Goal: Task Accomplishment & Management: Manage account settings

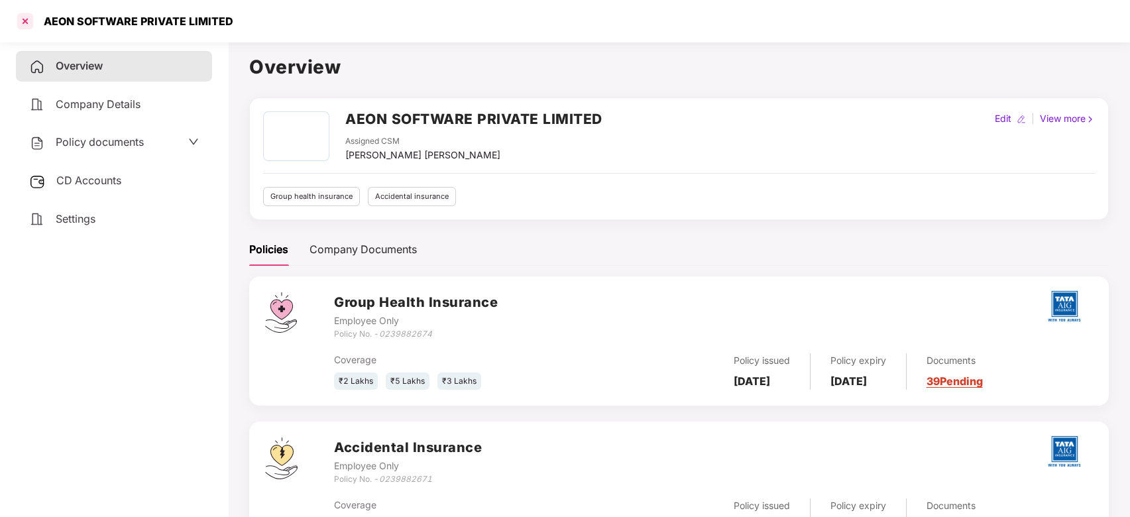
click at [33, 16] on div at bounding box center [25, 21] width 21 height 21
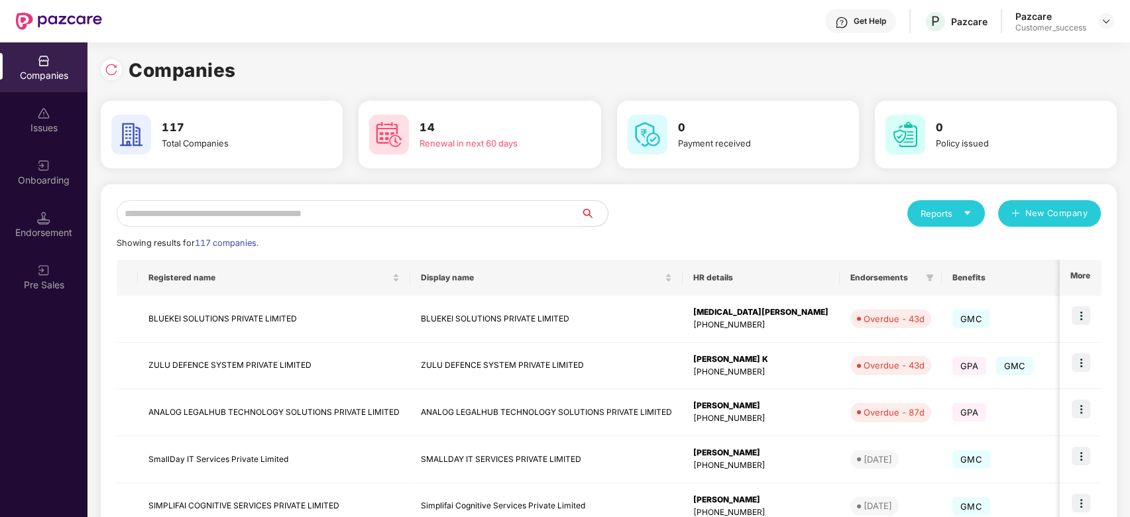
click at [264, 211] on input "text" at bounding box center [349, 213] width 465 height 27
type input "*"
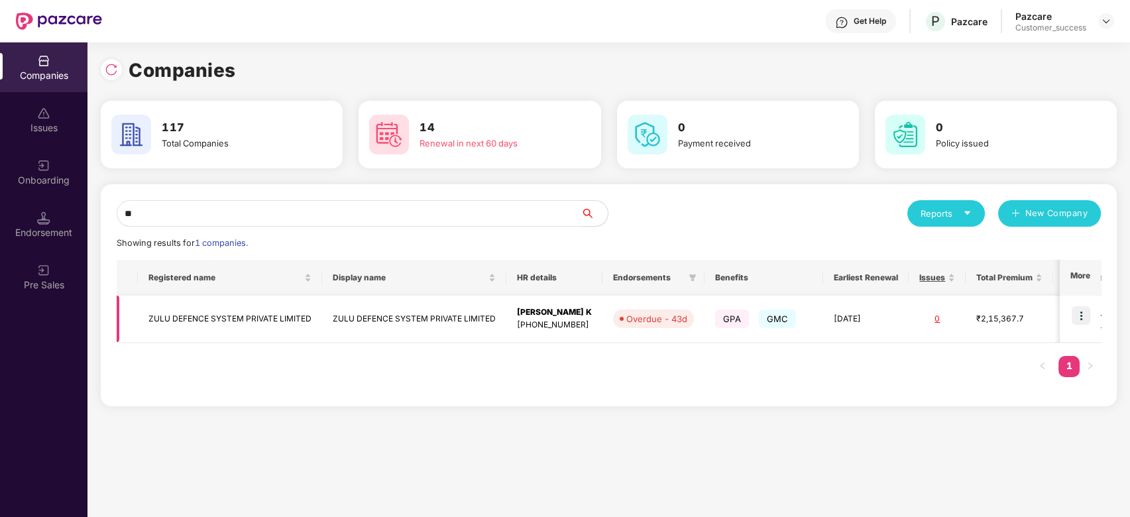
type input "**"
click at [250, 313] on td "ZULU DEFENCE SYSTEM PRIVATE LIMITED" at bounding box center [230, 319] width 184 height 47
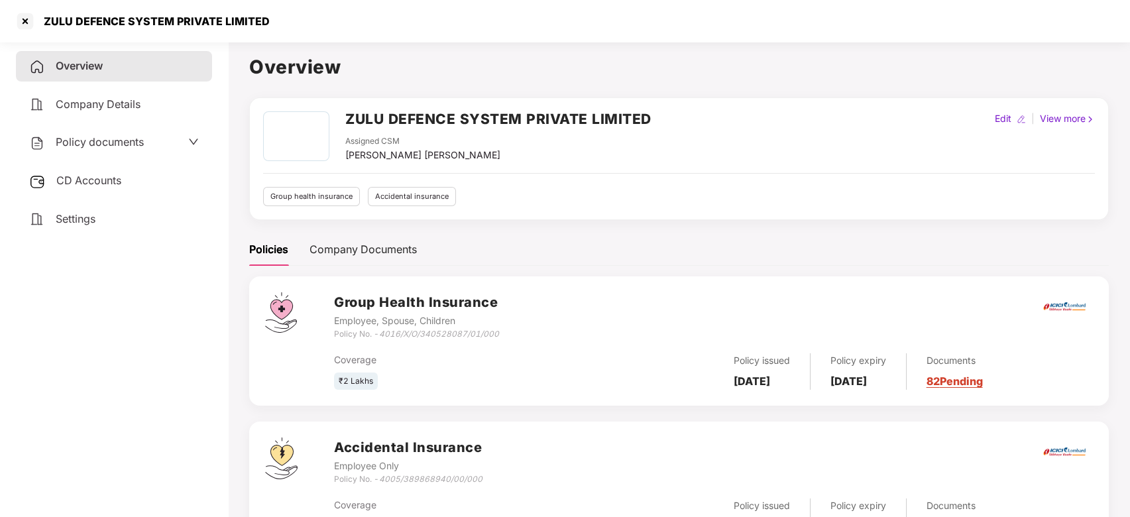
scroll to position [65, 0]
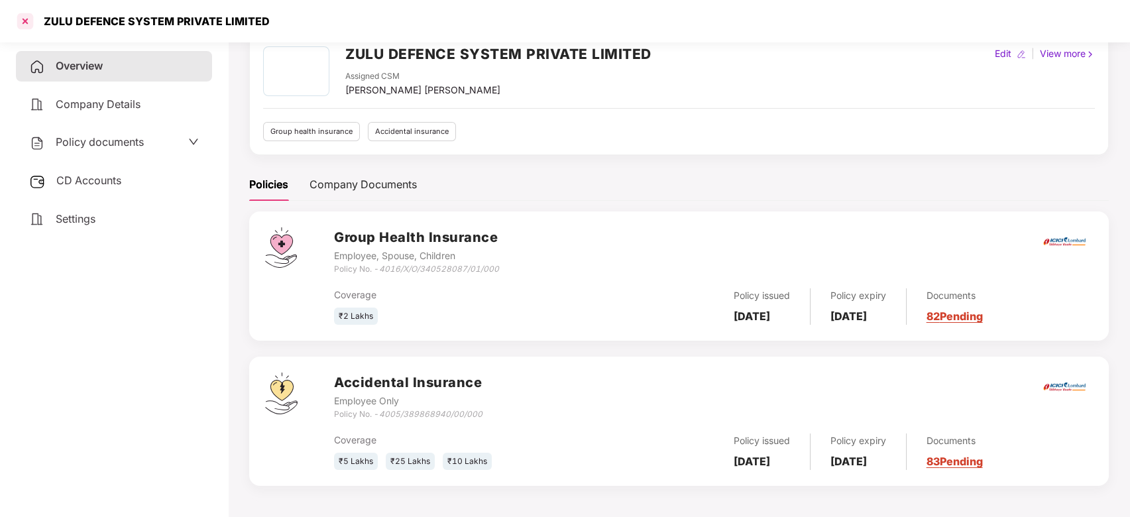
click at [29, 24] on div at bounding box center [25, 21] width 21 height 21
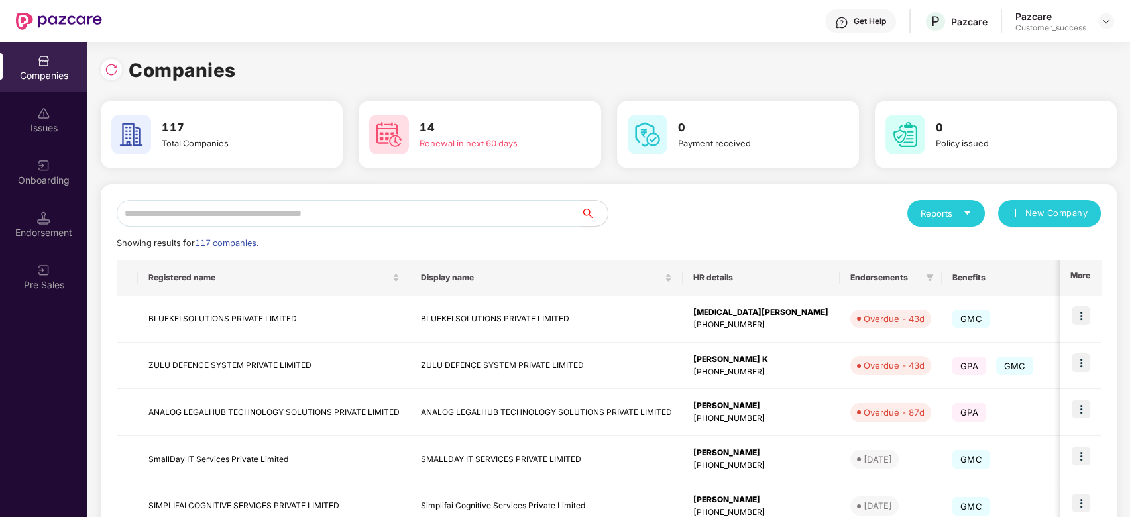
scroll to position [0, 0]
click at [236, 207] on input "text" at bounding box center [349, 213] width 465 height 27
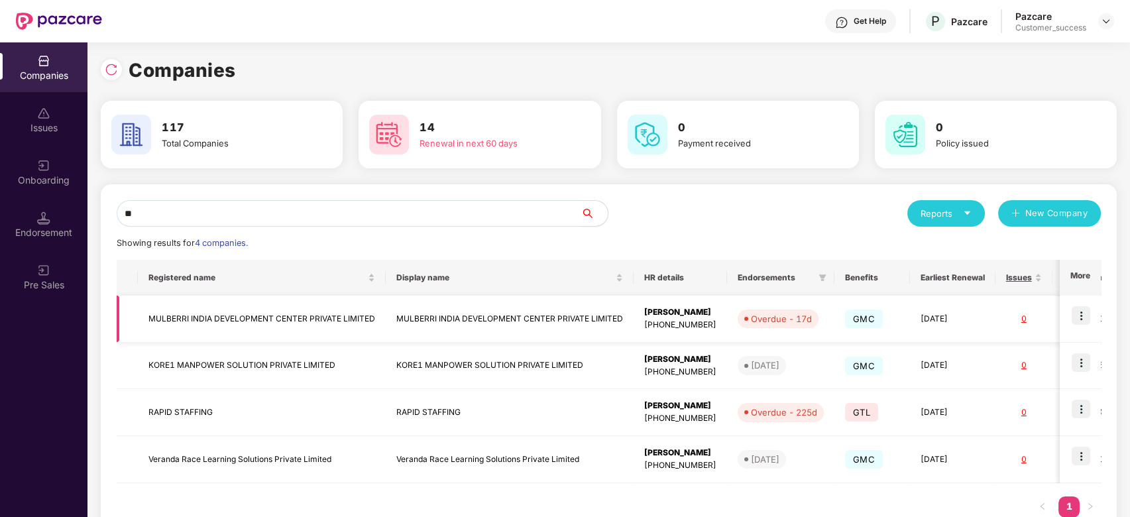
type input "**"
click at [244, 319] on td "MULBERRI INDIA DEVELOPMENT CENTER PRIVATE LIMITED" at bounding box center [262, 319] width 248 height 47
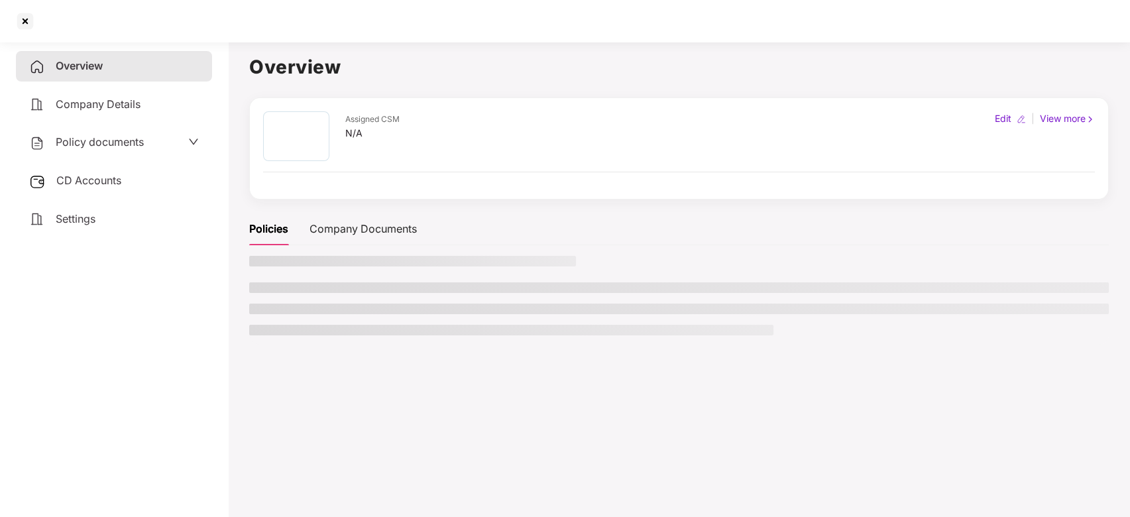
click at [244, 319] on main "Overview Assigned CSM N/A Edit | View more Policies Company Documents" at bounding box center [679, 294] width 902 height 517
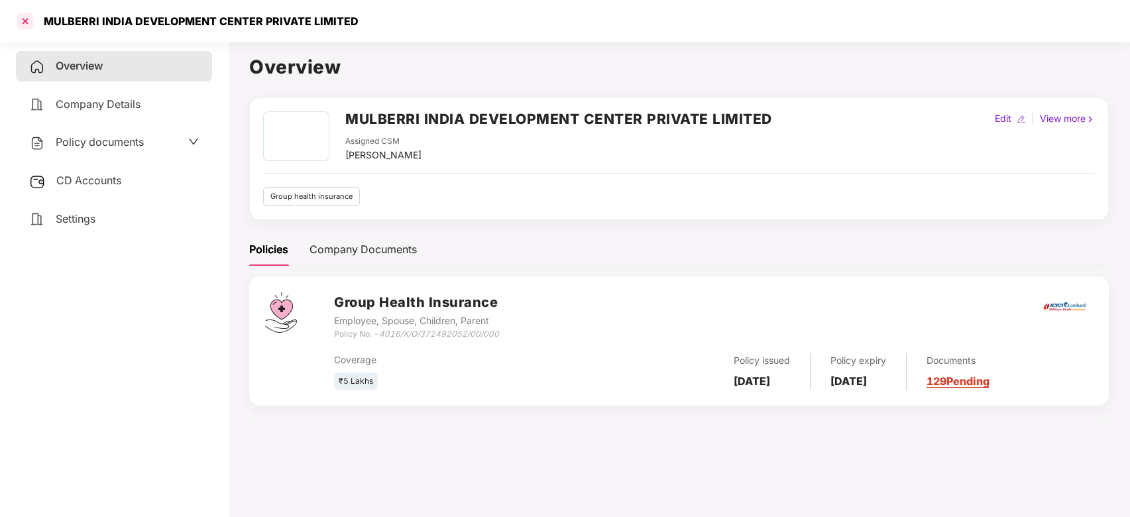
click at [27, 15] on div at bounding box center [25, 21] width 21 height 21
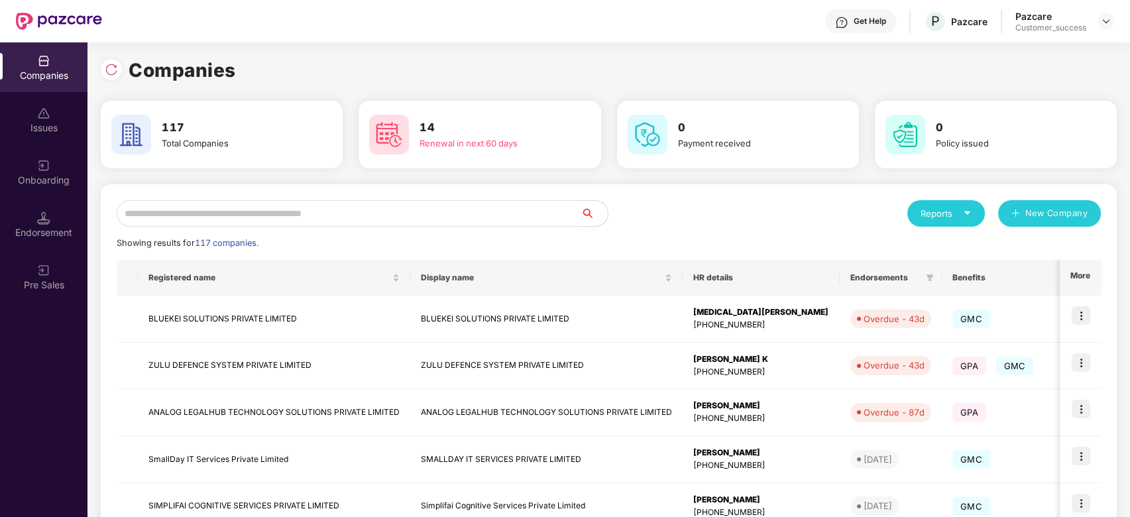
click at [297, 199] on div "Reports New Company Showing results for 117 companies. Registered name Display …" at bounding box center [609, 505] width 1016 height 642
click at [297, 203] on input "text" at bounding box center [349, 213] width 465 height 27
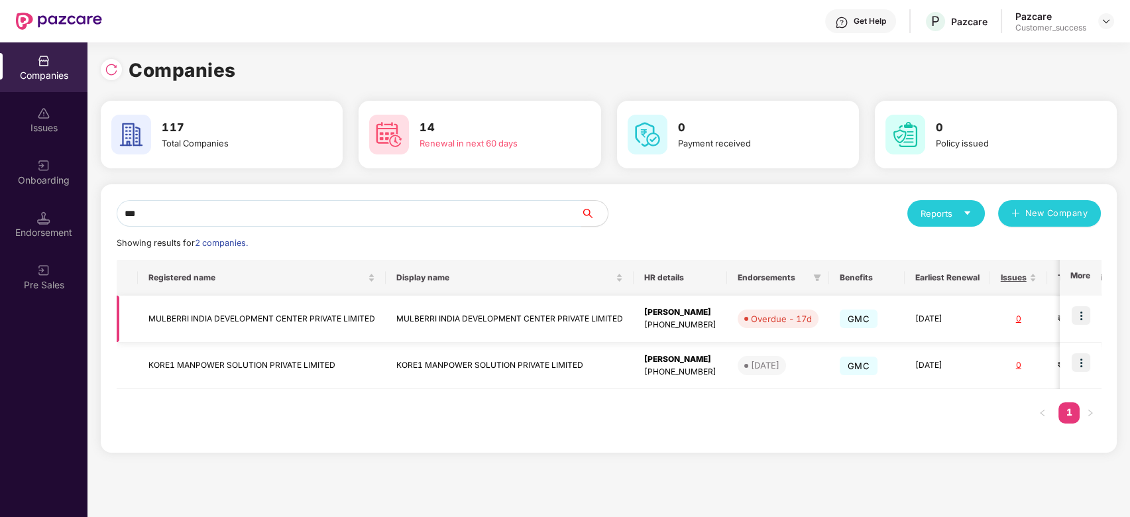
type input "***"
click at [1087, 310] on img at bounding box center [1081, 315] width 19 height 19
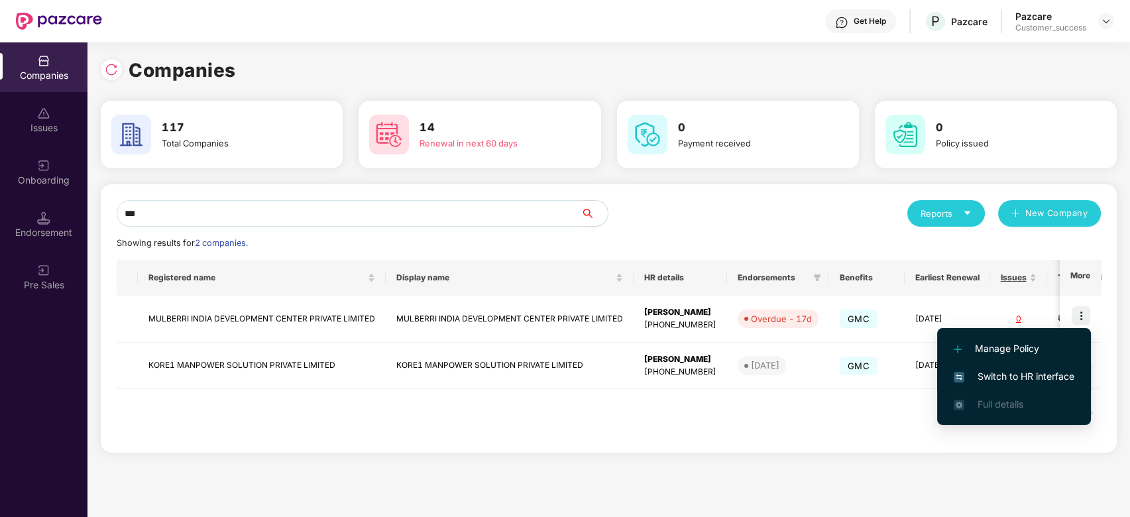
click at [1024, 364] on li "Switch to HR interface" at bounding box center [1014, 376] width 154 height 28
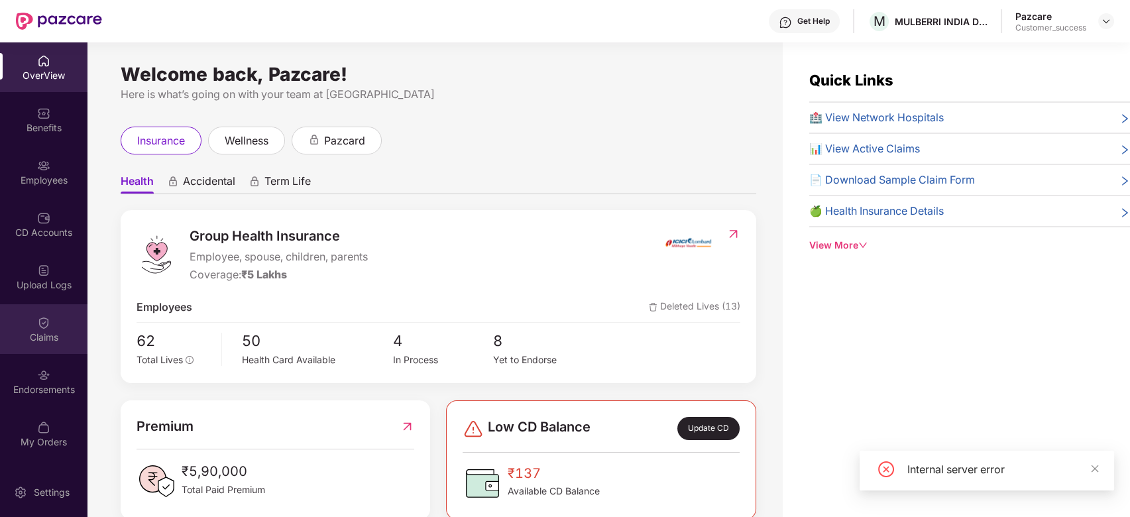
click at [42, 315] on div at bounding box center [43, 321] width 13 height 13
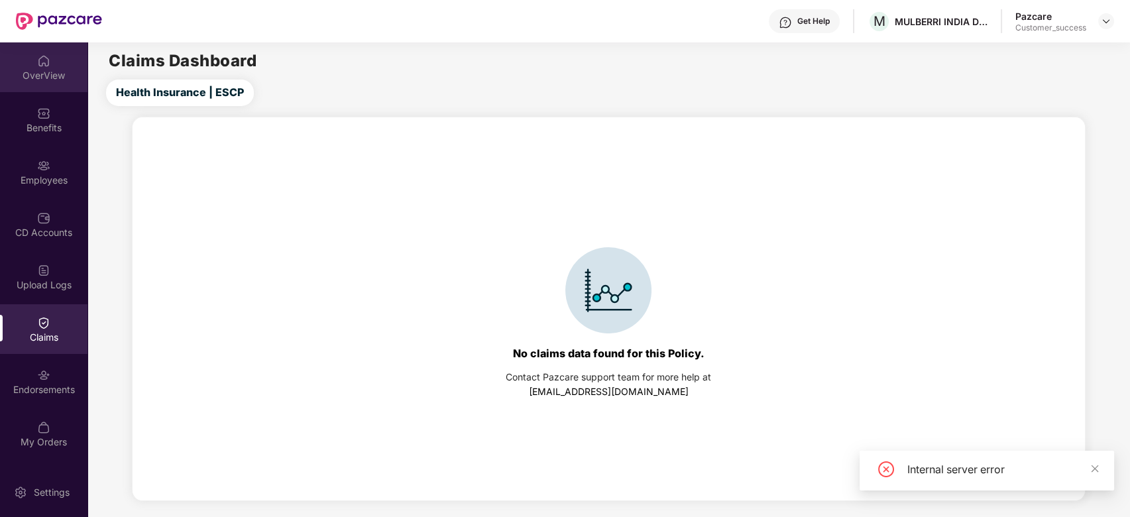
click at [46, 76] on div "OverView" at bounding box center [43, 75] width 87 height 13
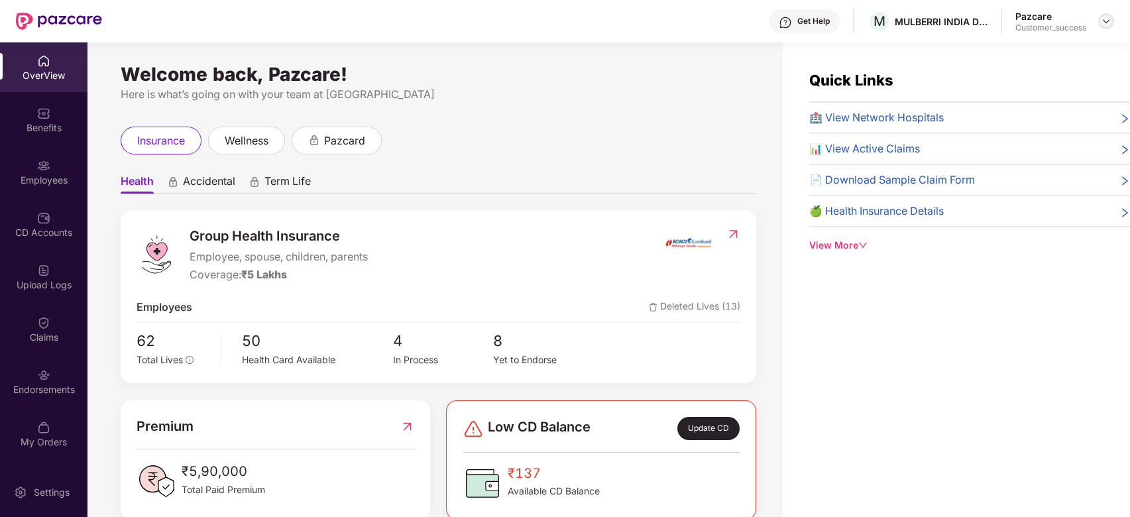
click at [1107, 22] on img at bounding box center [1106, 21] width 11 height 11
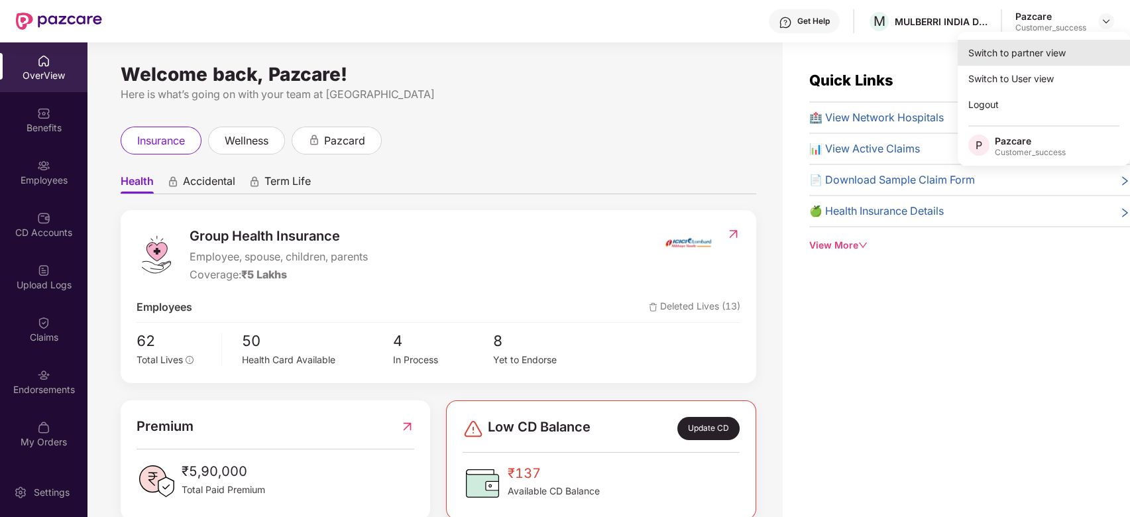
click at [1049, 43] on div "Switch to partner view" at bounding box center [1044, 53] width 172 height 26
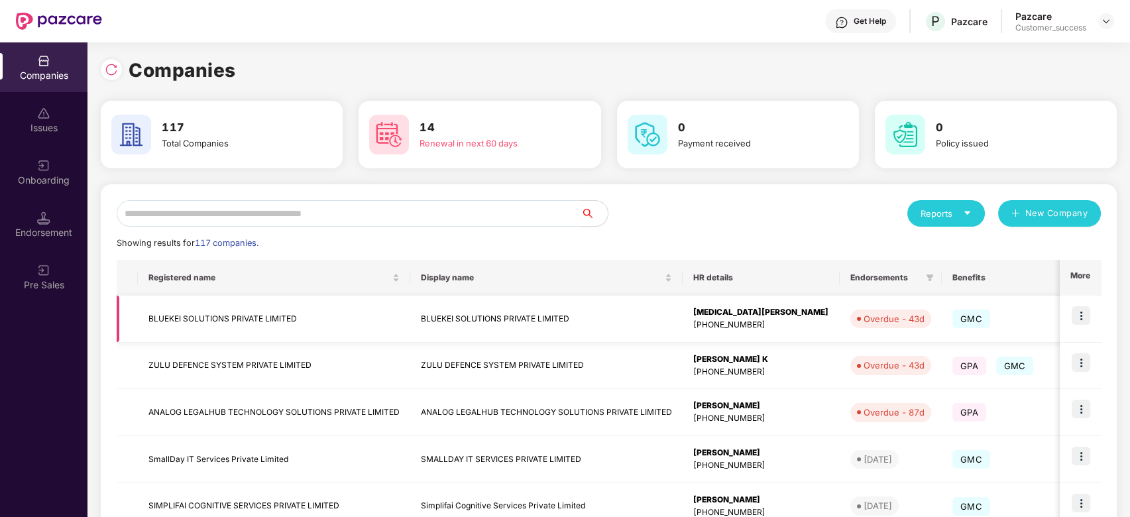
click at [228, 310] on td "BLUEKEI SOLUTIONS PRIVATE LIMITED" at bounding box center [274, 319] width 272 height 47
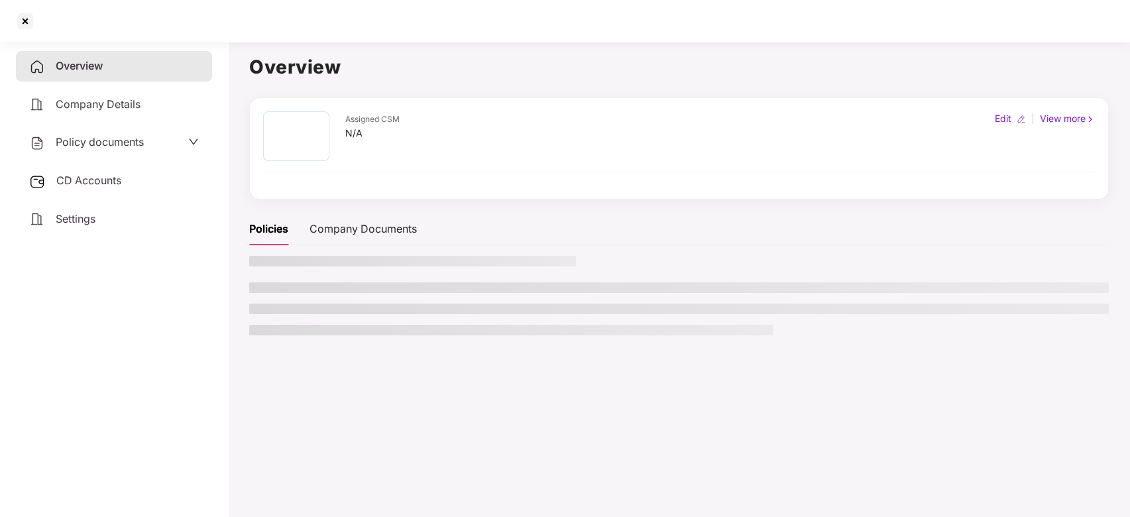
click at [228, 310] on main "Overview Assigned CSM N/A Edit | View more Policies Company Documents" at bounding box center [679, 294] width 902 height 517
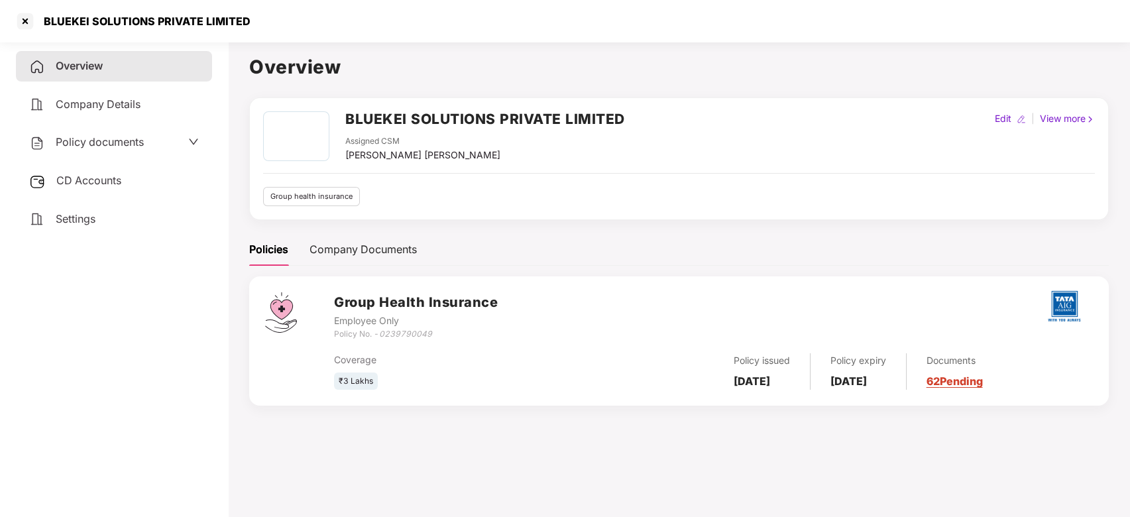
click at [117, 174] on span "CD Accounts" at bounding box center [88, 180] width 65 height 13
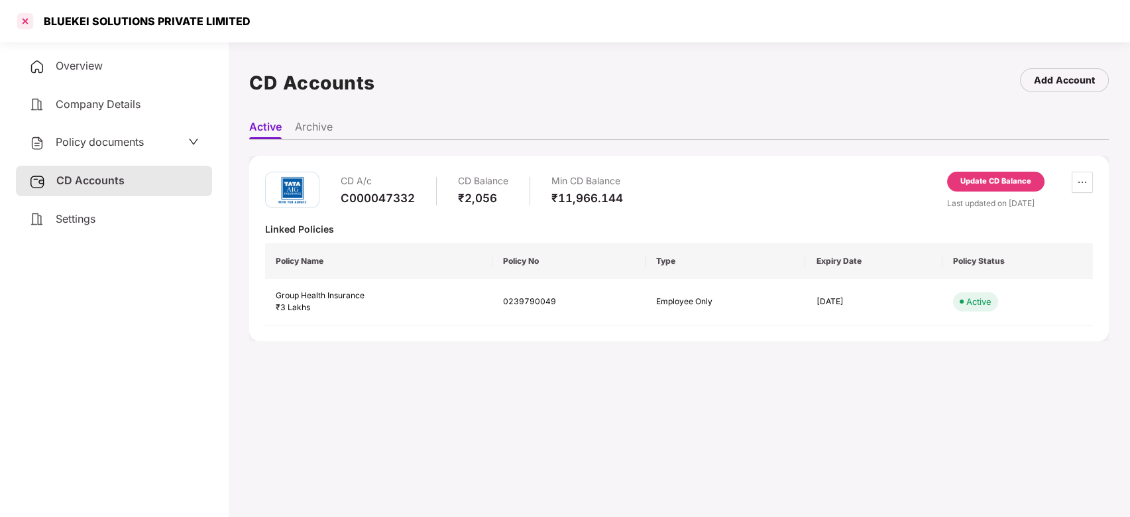
click at [32, 21] on div at bounding box center [25, 21] width 21 height 21
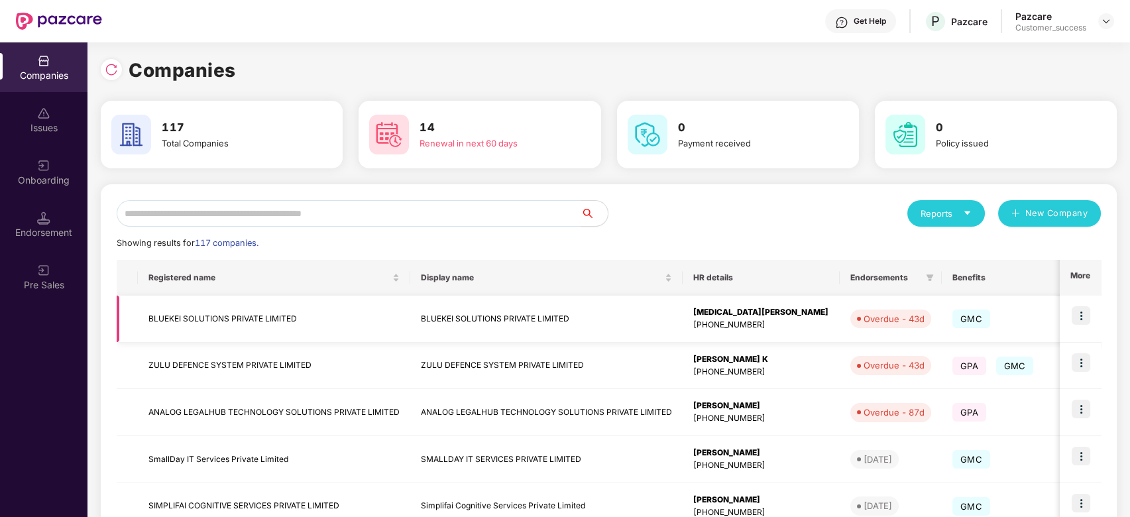
click at [1080, 313] on img at bounding box center [1081, 315] width 19 height 19
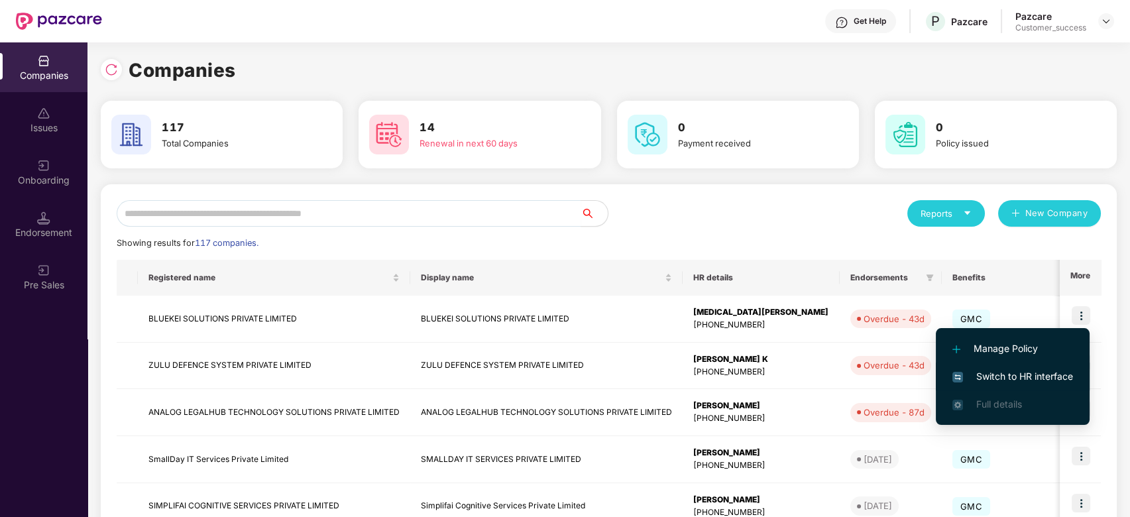
click at [987, 366] on li "Switch to HR interface" at bounding box center [1013, 376] width 154 height 28
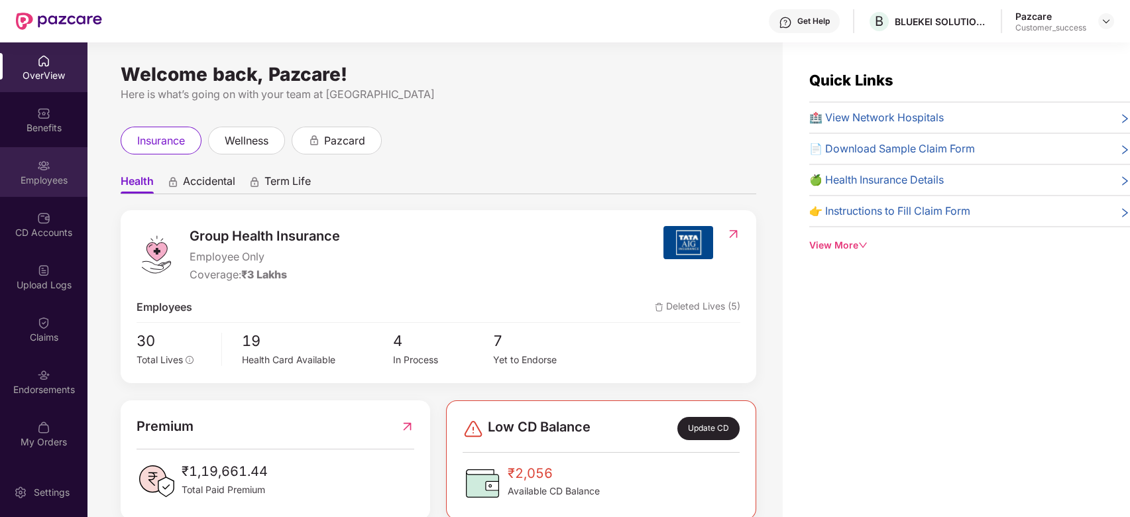
click at [38, 167] on img at bounding box center [43, 165] width 13 height 13
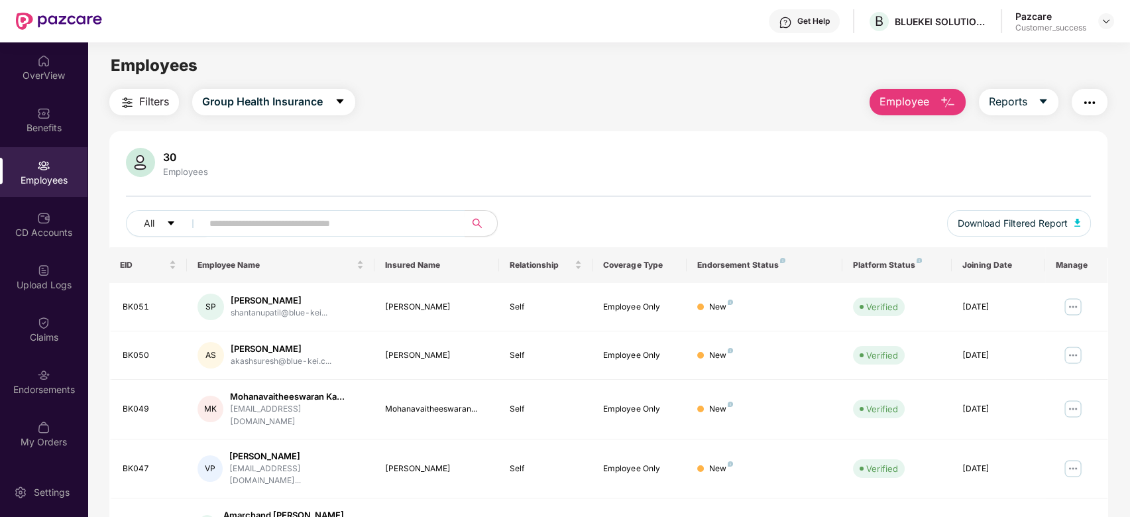
scroll to position [296, 0]
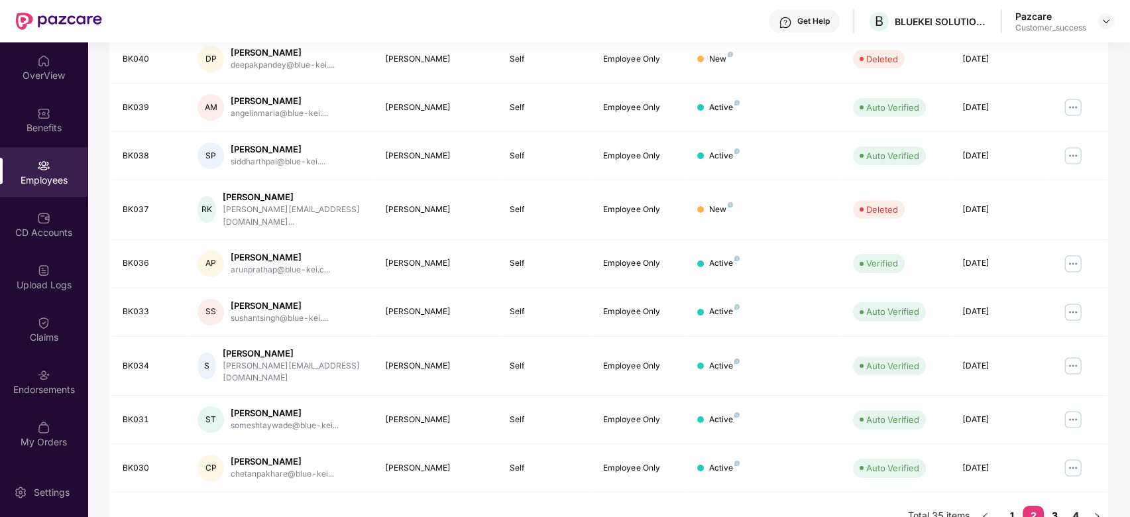
click at [1055, 506] on link "3" at bounding box center [1054, 516] width 21 height 20
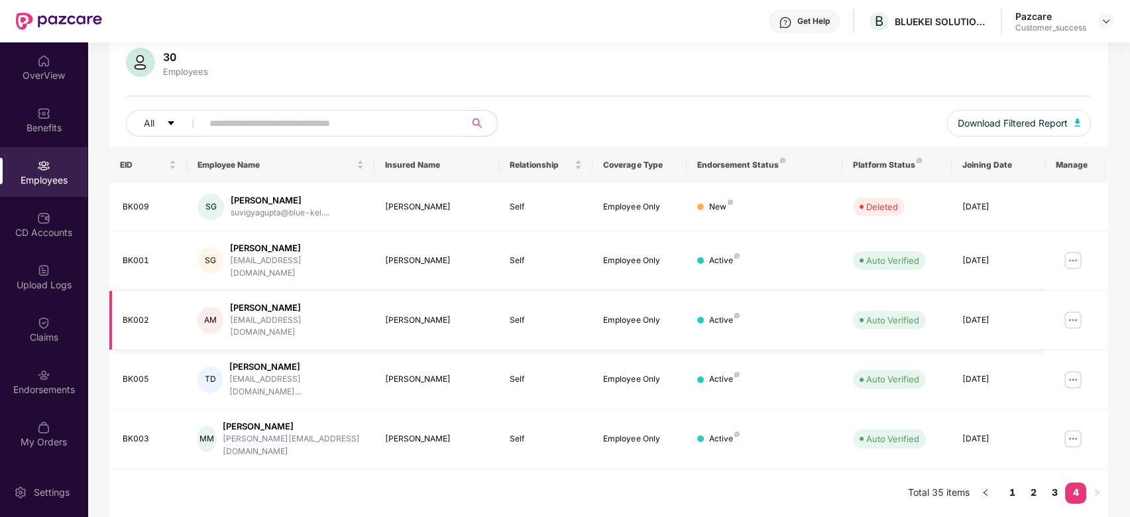
scroll to position [54, 0]
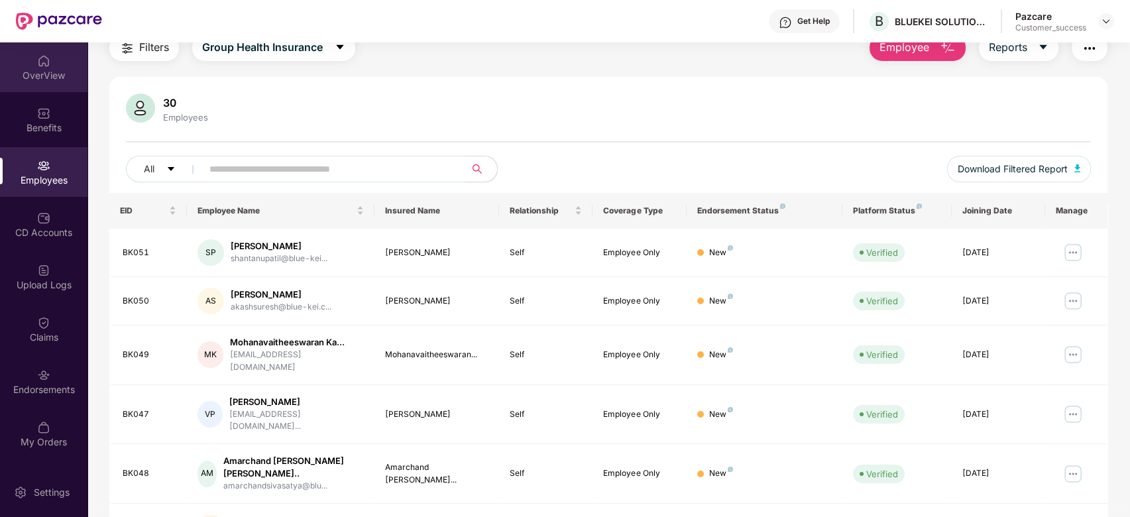
click at [41, 70] on div "OverView" at bounding box center [43, 75] width 87 height 13
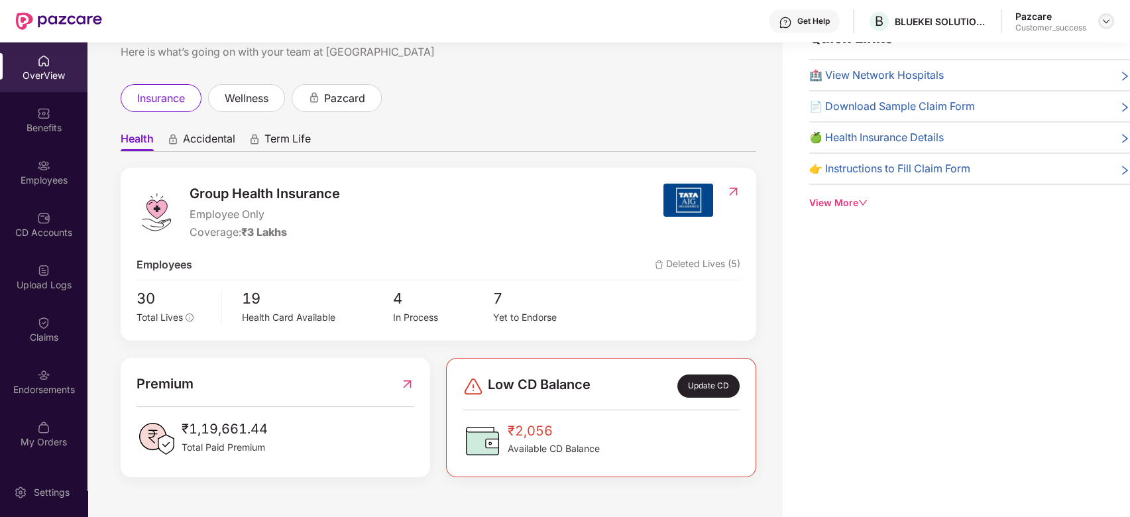
click at [1107, 20] on img at bounding box center [1106, 21] width 11 height 11
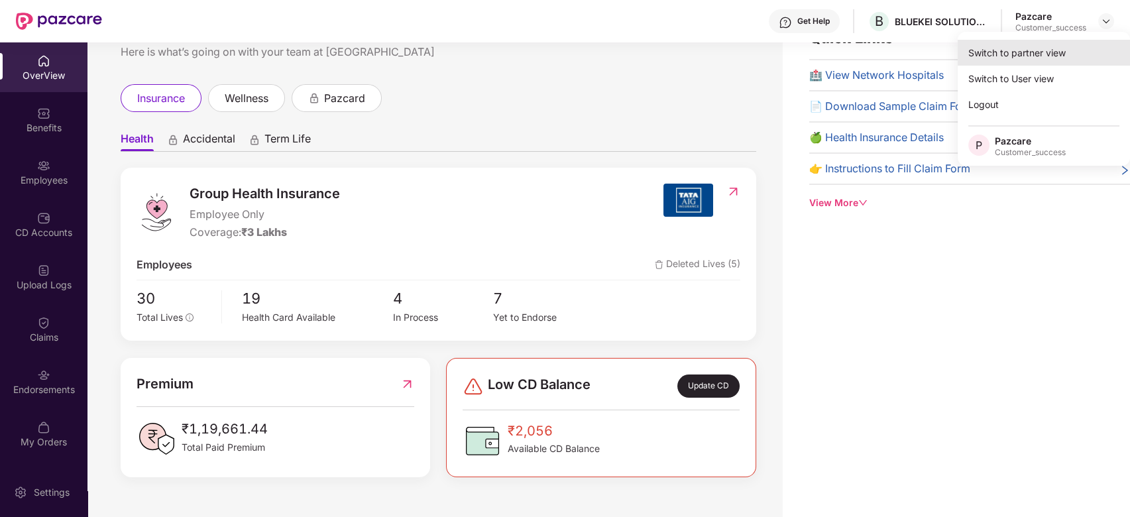
click at [1007, 60] on div "Switch to partner view" at bounding box center [1044, 53] width 172 height 26
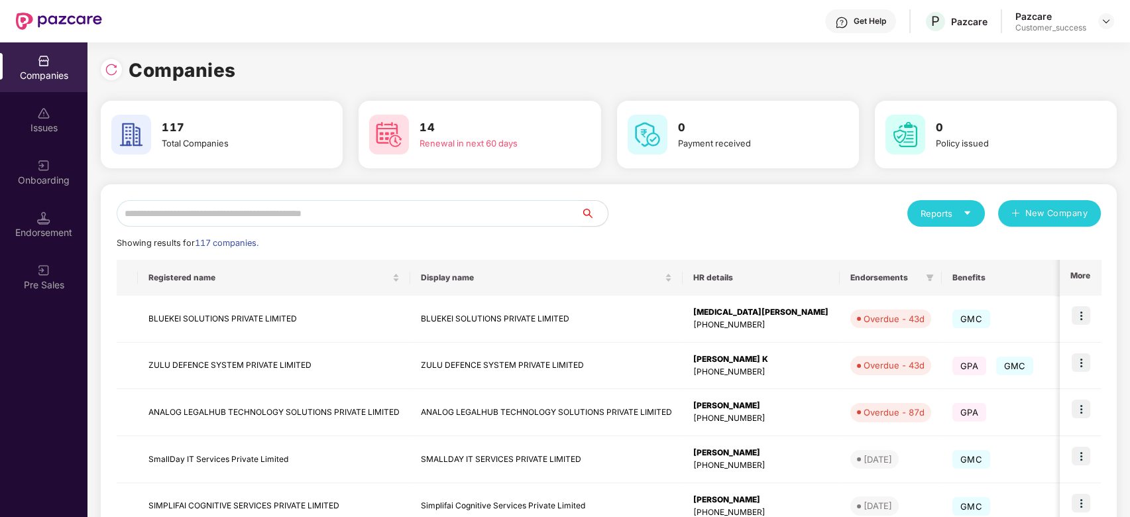
click at [298, 221] on input "text" at bounding box center [349, 213] width 465 height 27
type input "*"
click at [334, 217] on input "*" at bounding box center [349, 213] width 465 height 27
paste input "**********"
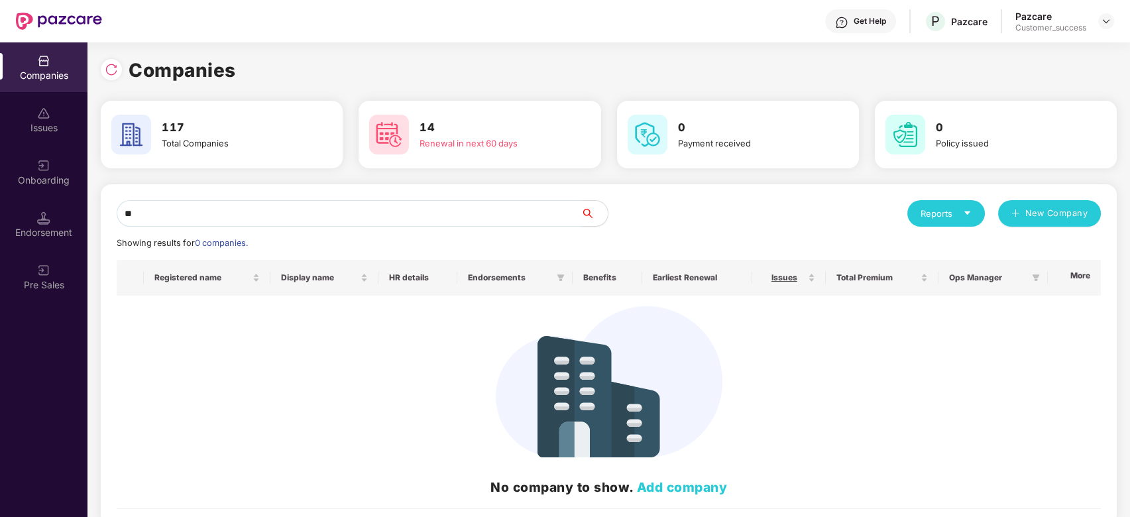
type input "*"
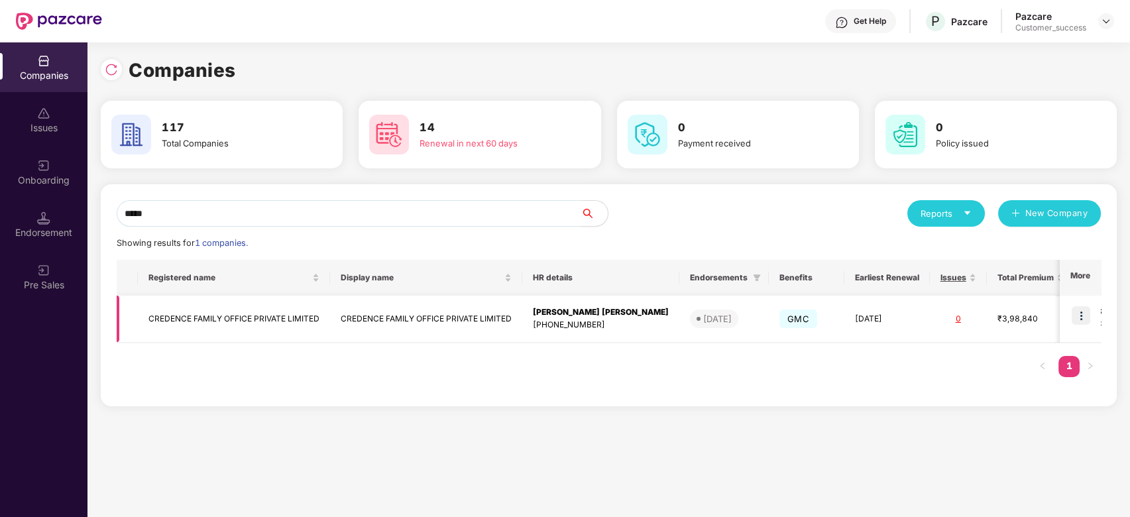
type input "*****"
click at [1080, 314] on img at bounding box center [1081, 315] width 19 height 19
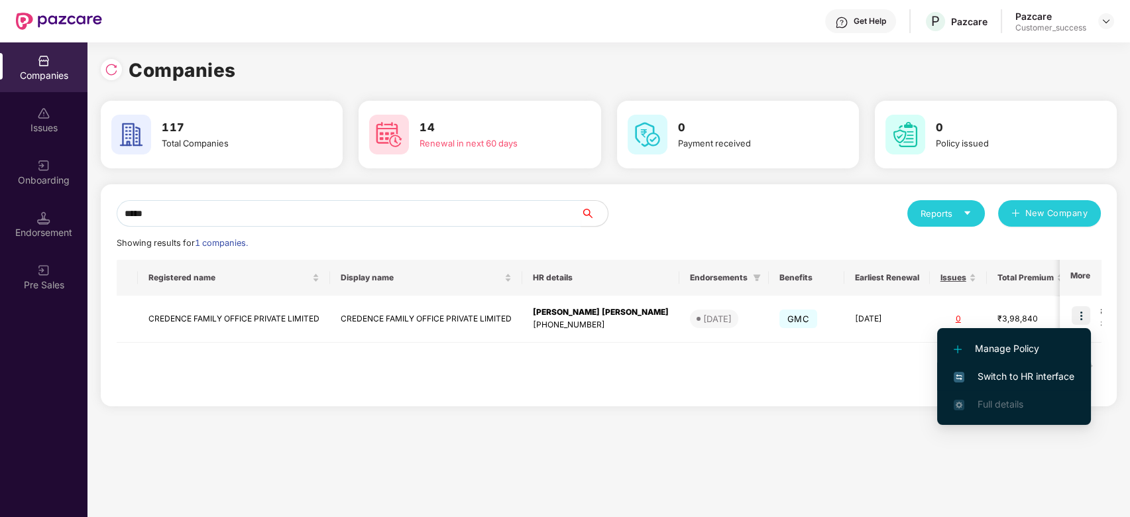
click at [989, 376] on span "Switch to HR interface" at bounding box center [1014, 376] width 121 height 15
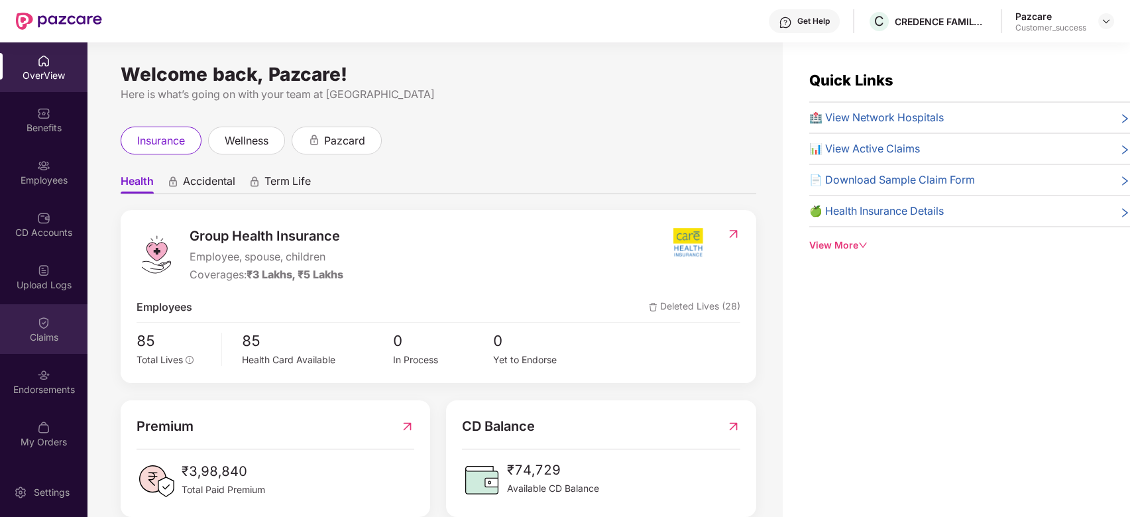
click at [40, 337] on div "Claims" at bounding box center [43, 337] width 87 height 13
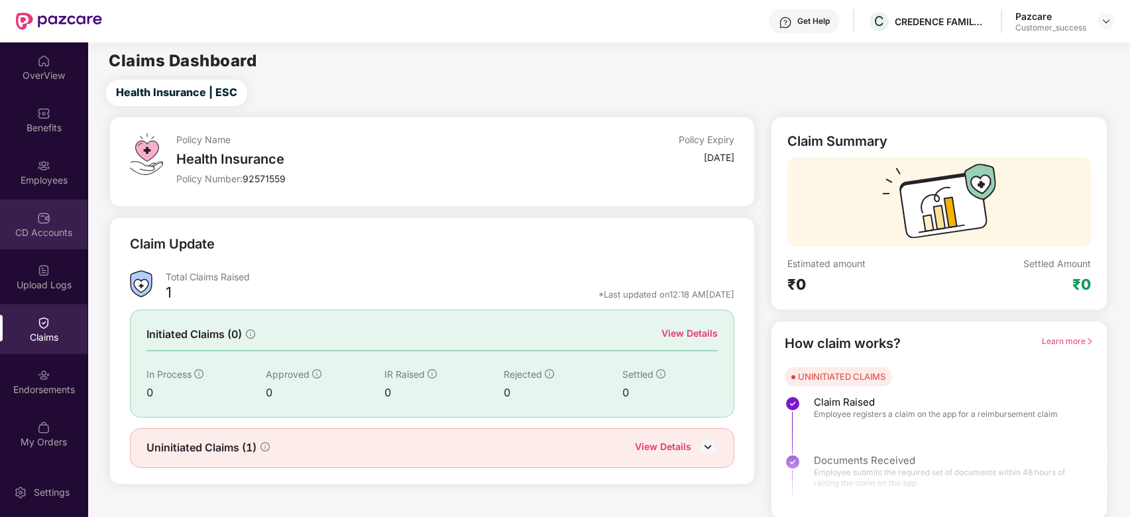
click at [46, 226] on div "CD Accounts" at bounding box center [43, 232] width 87 height 13
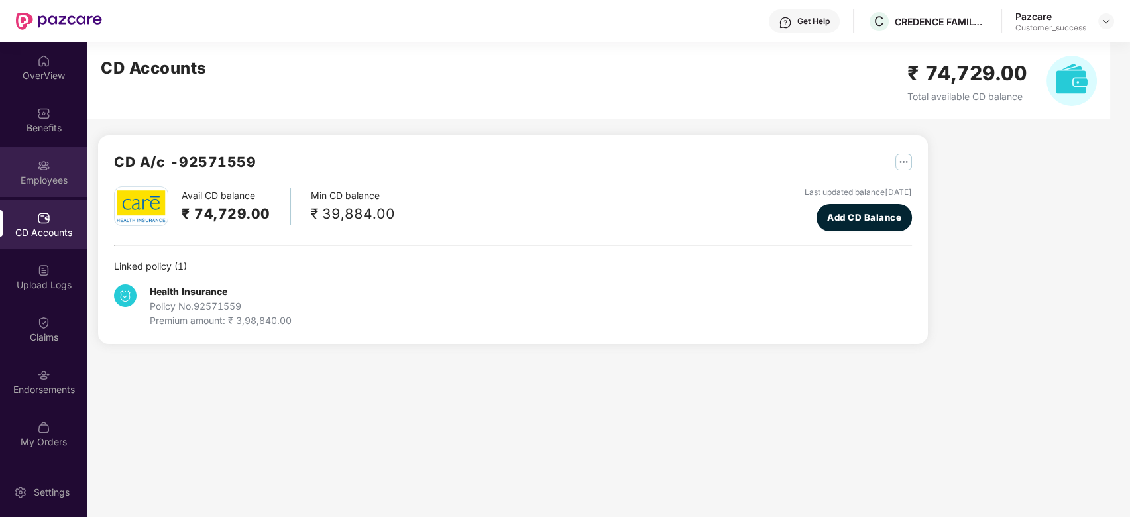
click at [36, 169] on div "Employees" at bounding box center [43, 172] width 87 height 50
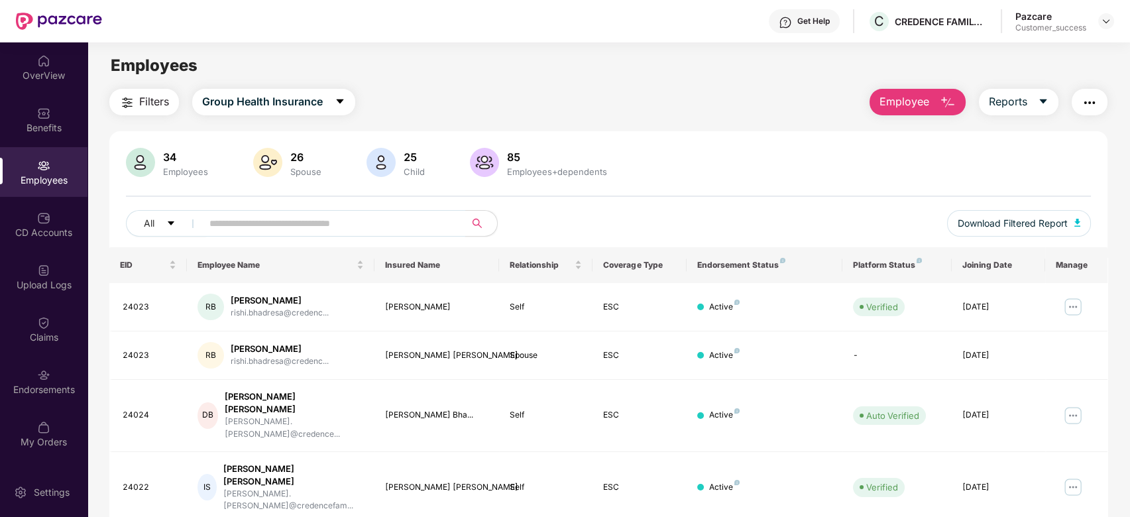
click at [219, 223] on input "text" at bounding box center [328, 223] width 238 height 20
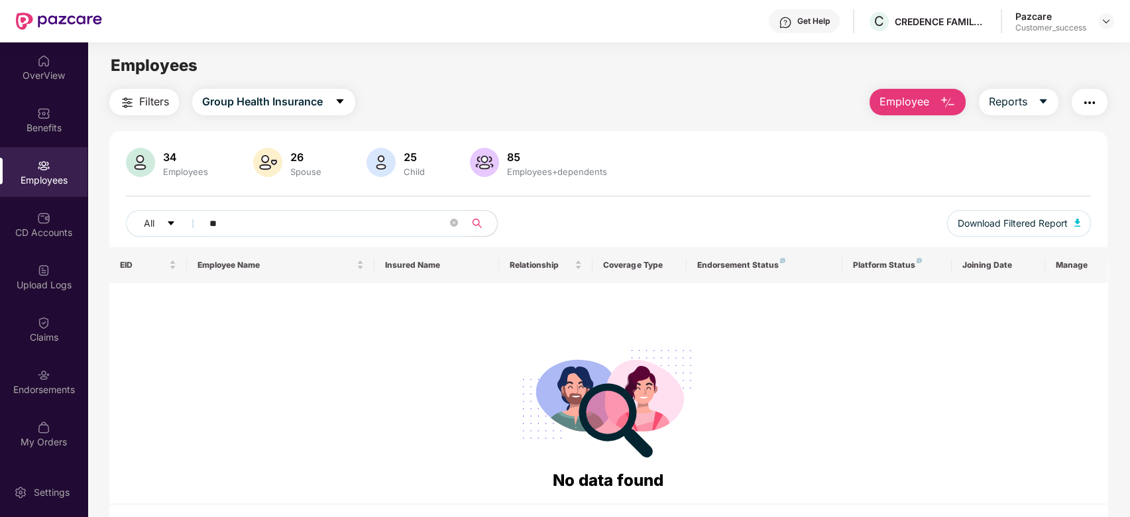
type input "*"
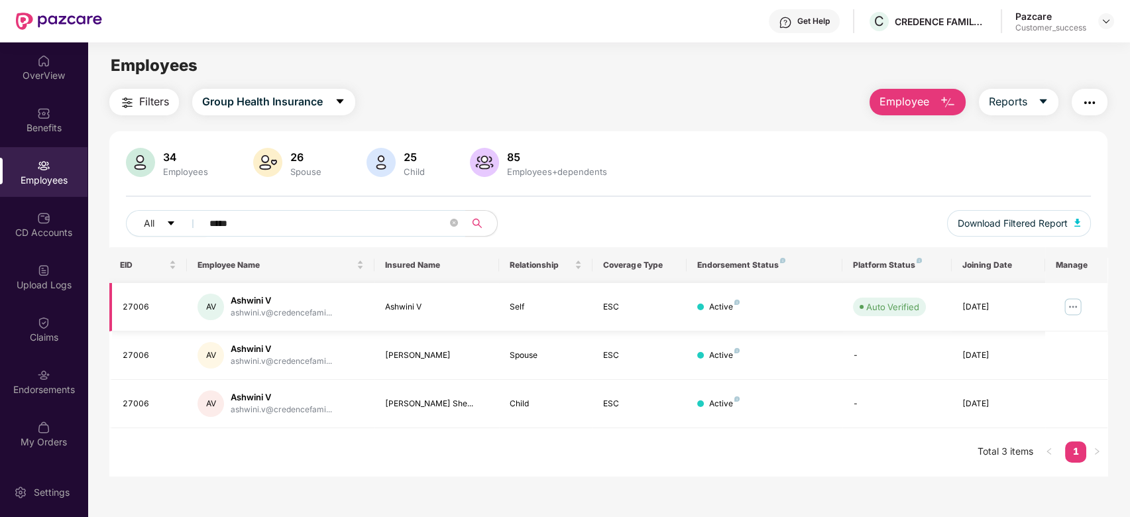
type input "*****"
click at [1069, 305] on img at bounding box center [1072, 306] width 21 height 21
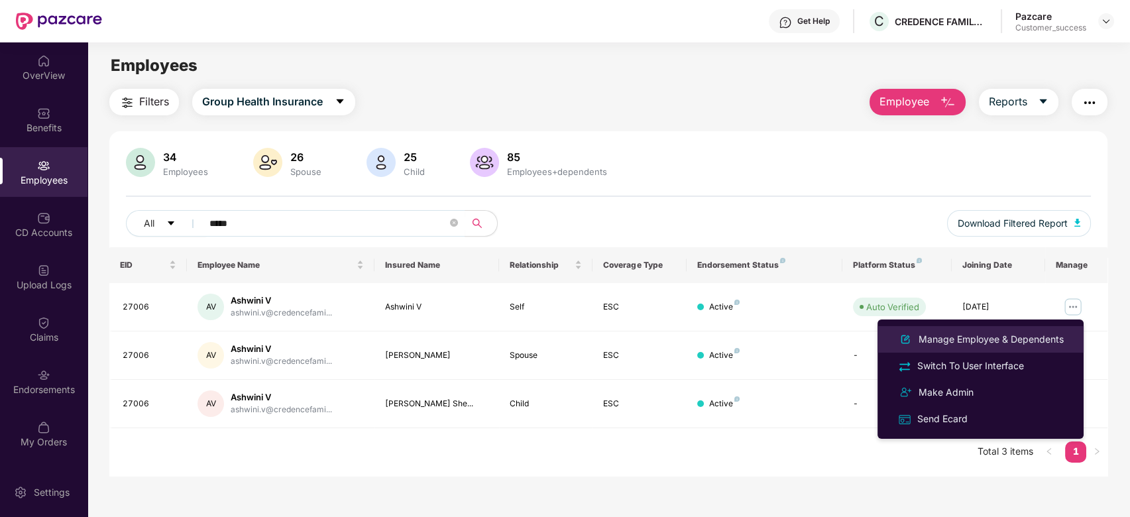
click at [979, 339] on div "Manage Employee & Dependents" at bounding box center [991, 339] width 150 height 15
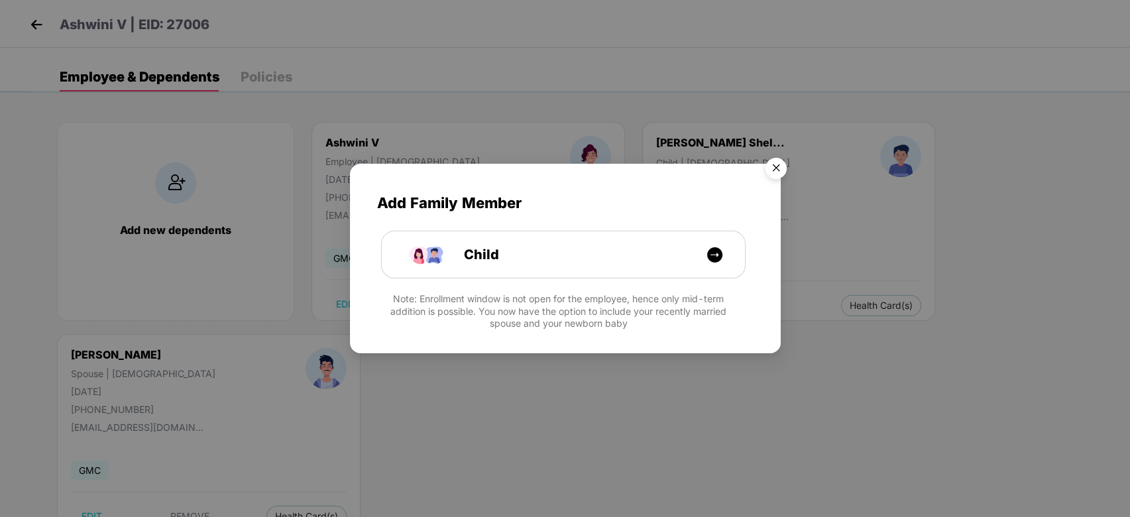
click at [774, 168] on img "Close" at bounding box center [775, 170] width 37 height 37
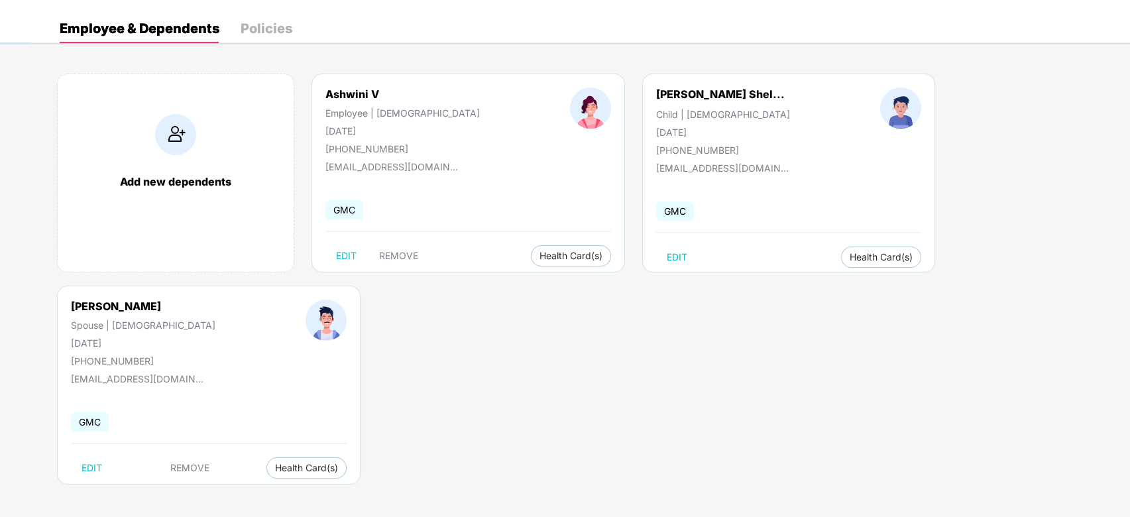
scroll to position [0, 0]
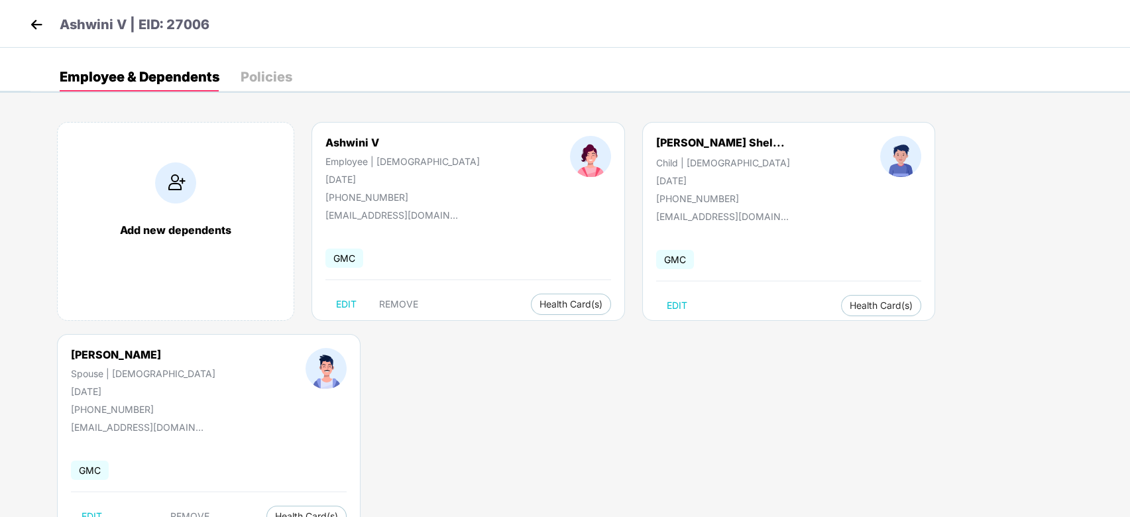
click at [262, 80] on div "Policies" at bounding box center [267, 76] width 52 height 13
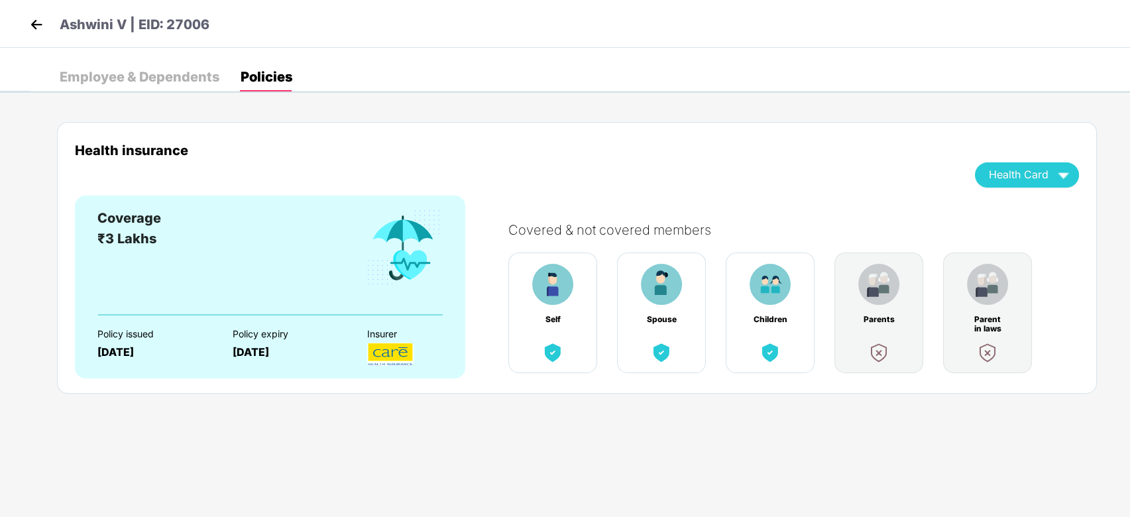
click at [40, 29] on img at bounding box center [37, 25] width 20 height 20
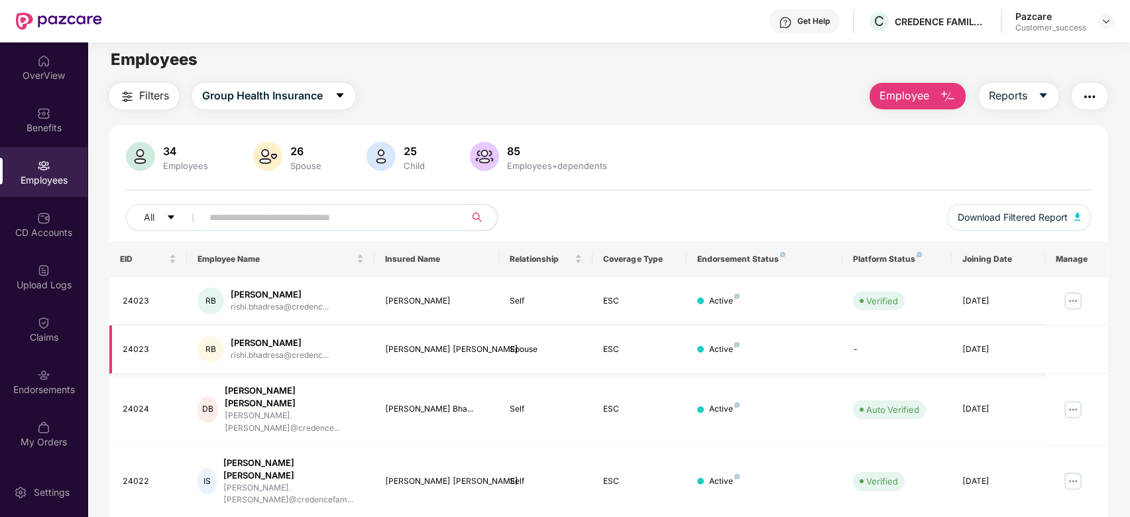
scroll to position [1, 0]
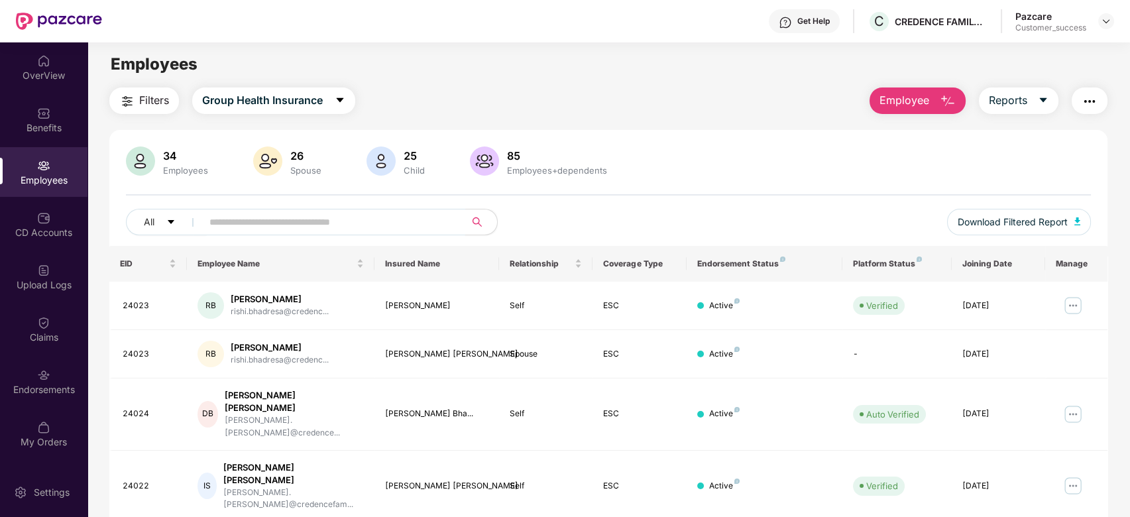
click at [274, 223] on input "text" at bounding box center [328, 222] width 238 height 20
click at [41, 325] on img at bounding box center [43, 322] width 13 height 13
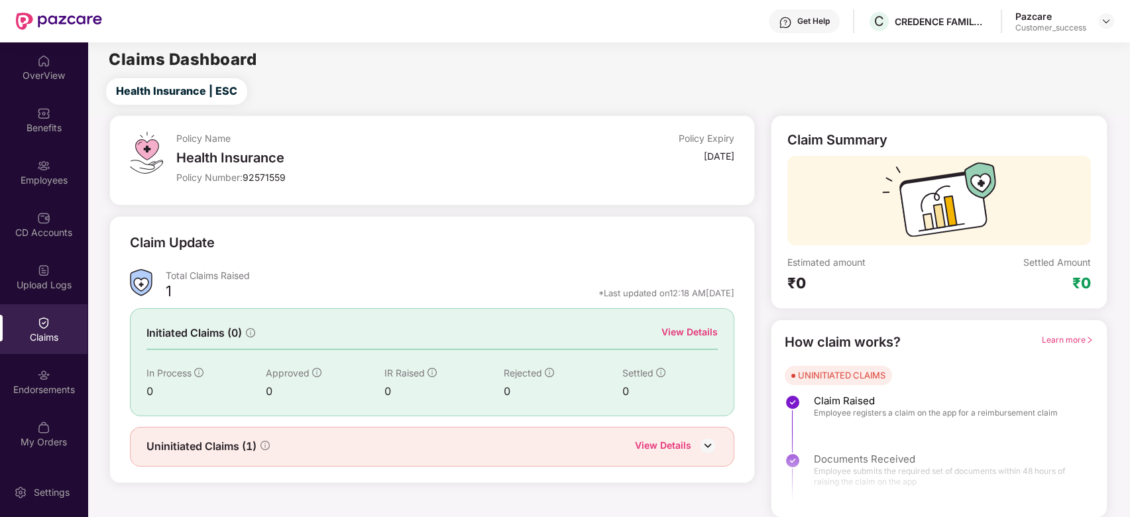
click at [351, 406] on div "Initiated Claims (0) View Details In Process 0 Approved 0 IR Raised 0 Rejected …" at bounding box center [432, 361] width 604 height 107
click at [655, 444] on div "View Details" at bounding box center [663, 446] width 56 height 17
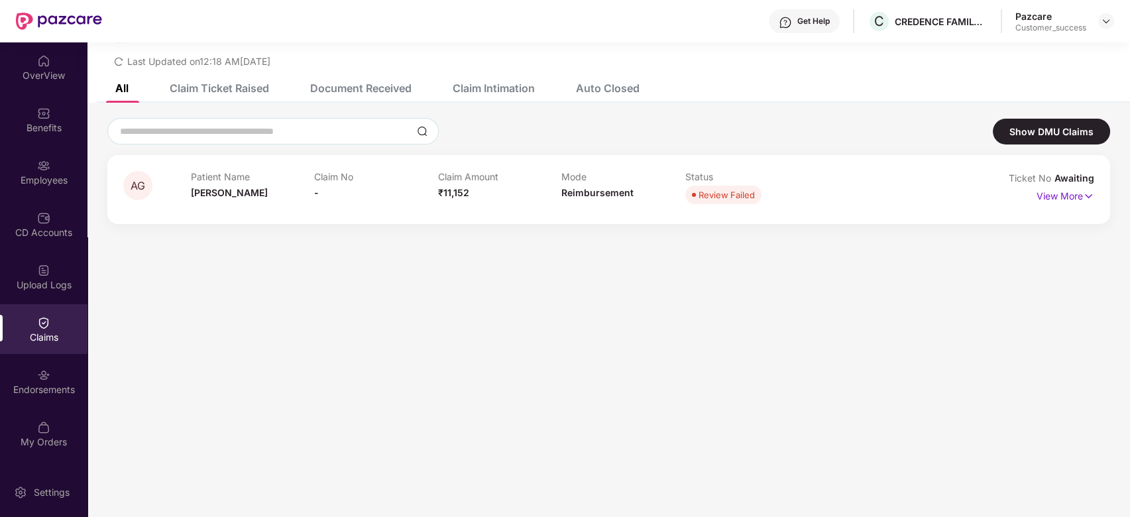
scroll to position [0, 0]
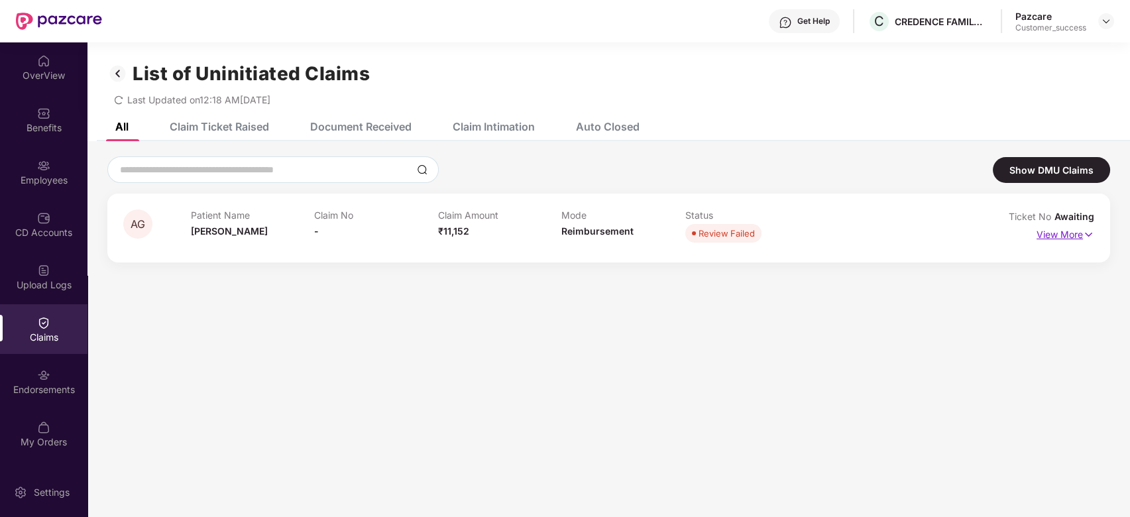
click at [1072, 239] on p "View More" at bounding box center [1065, 233] width 58 height 18
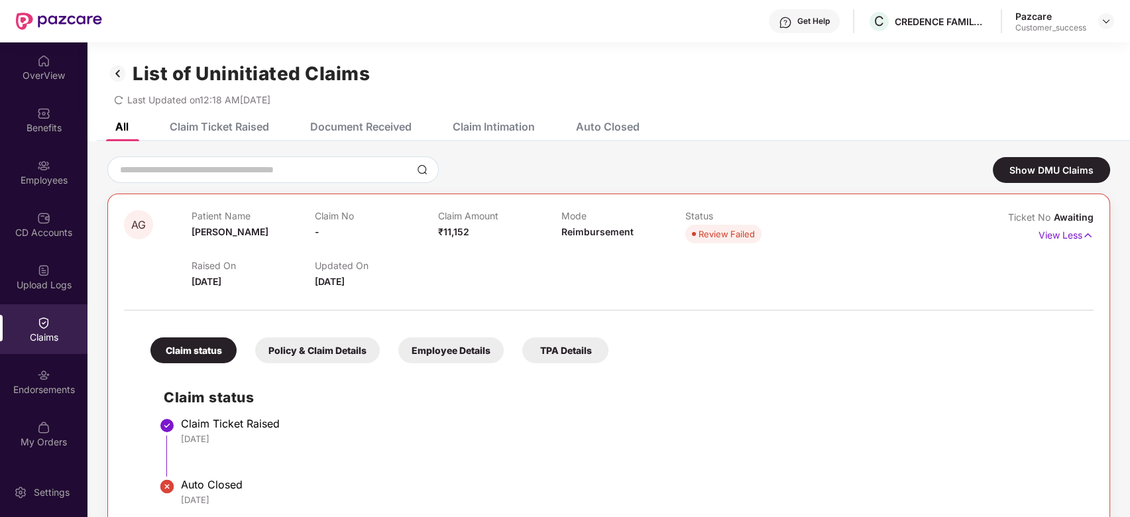
scroll to position [42, 0]
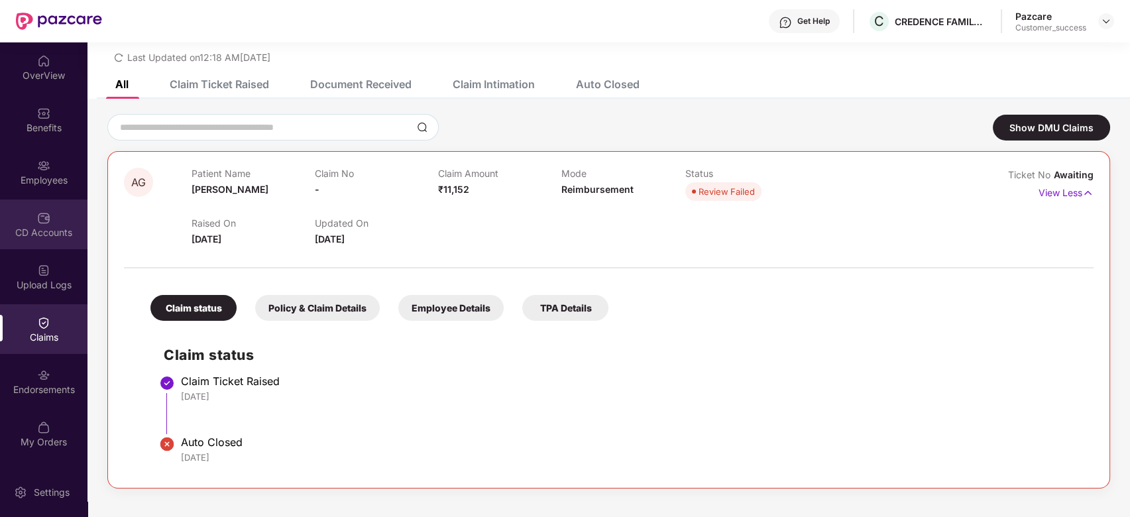
click at [47, 223] on img at bounding box center [43, 217] width 13 height 13
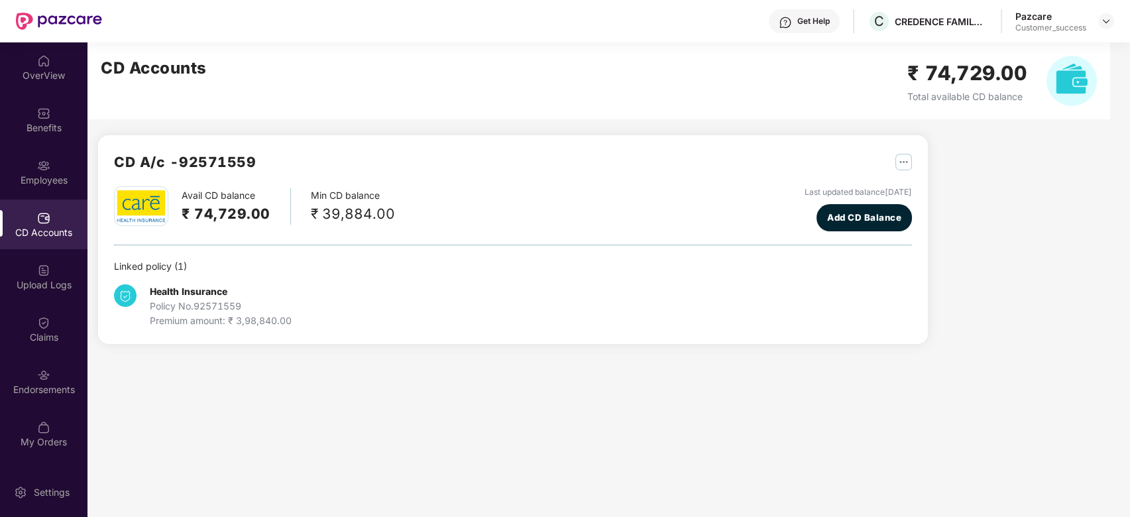
scroll to position [0, 0]
click at [48, 108] on img at bounding box center [43, 113] width 13 height 13
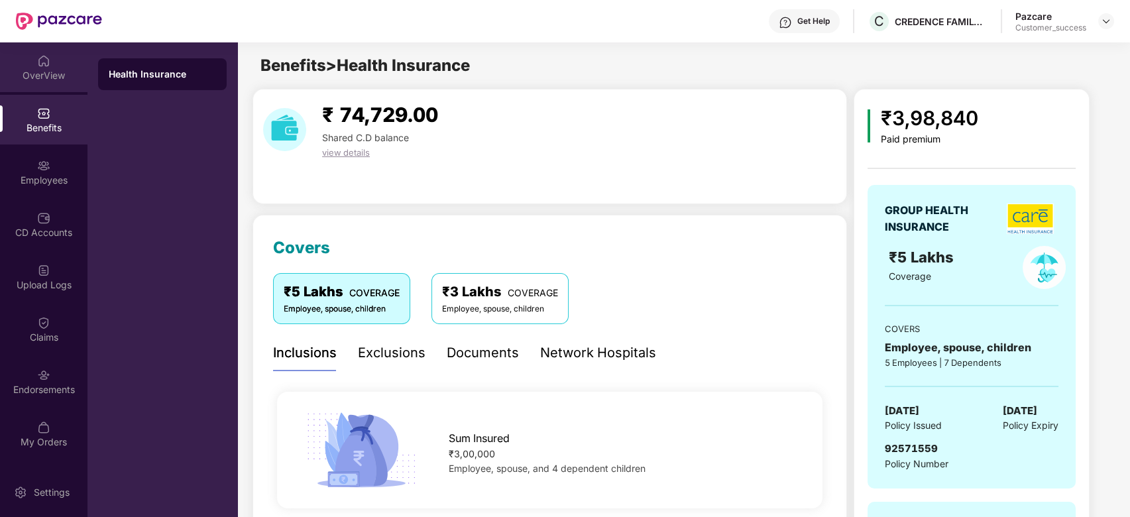
click at [37, 75] on div "OverView" at bounding box center [43, 75] width 87 height 13
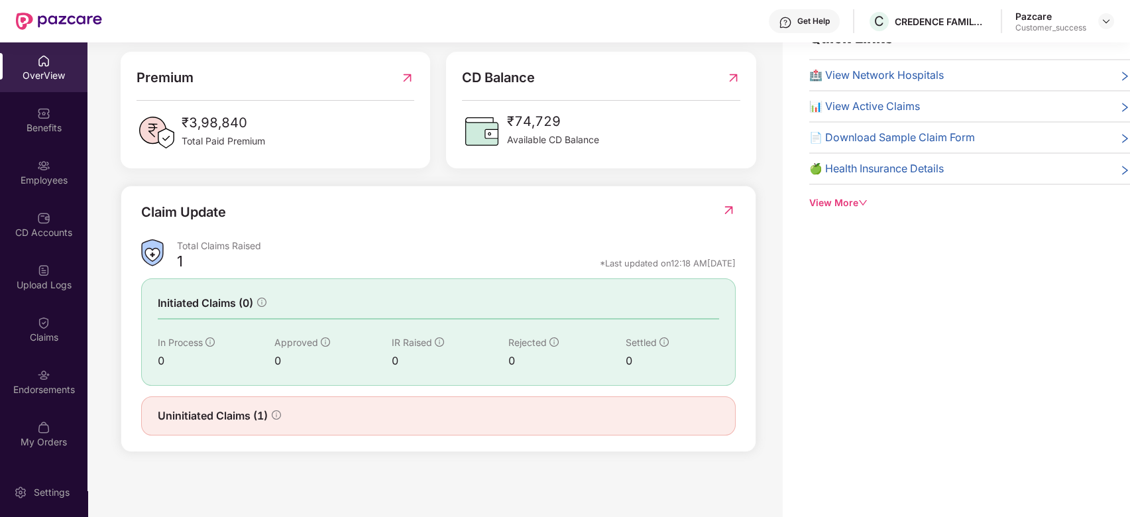
scroll to position [305, 0]
click at [608, 406] on div "Uninitiated Claims (1)" at bounding box center [438, 416] width 594 height 39
click at [844, 202] on div "View More" at bounding box center [969, 202] width 321 height 15
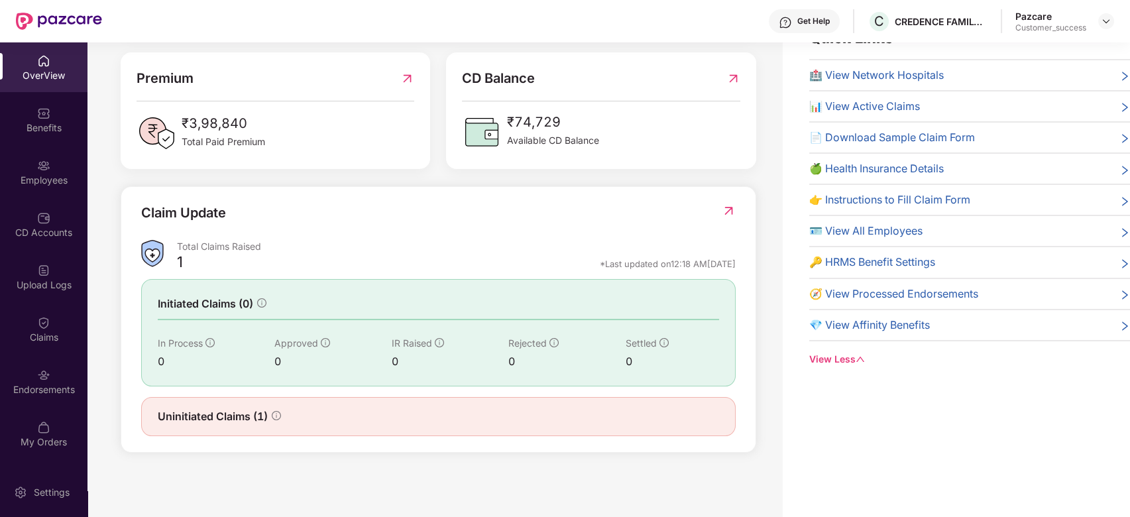
click at [835, 347] on div "Quick Links 🏥 View Network Hospitals 📊 View Active Claims 📄 Download Sample Cla…" at bounding box center [969, 197] width 321 height 340
click at [835, 356] on div "View Less" at bounding box center [969, 359] width 321 height 15
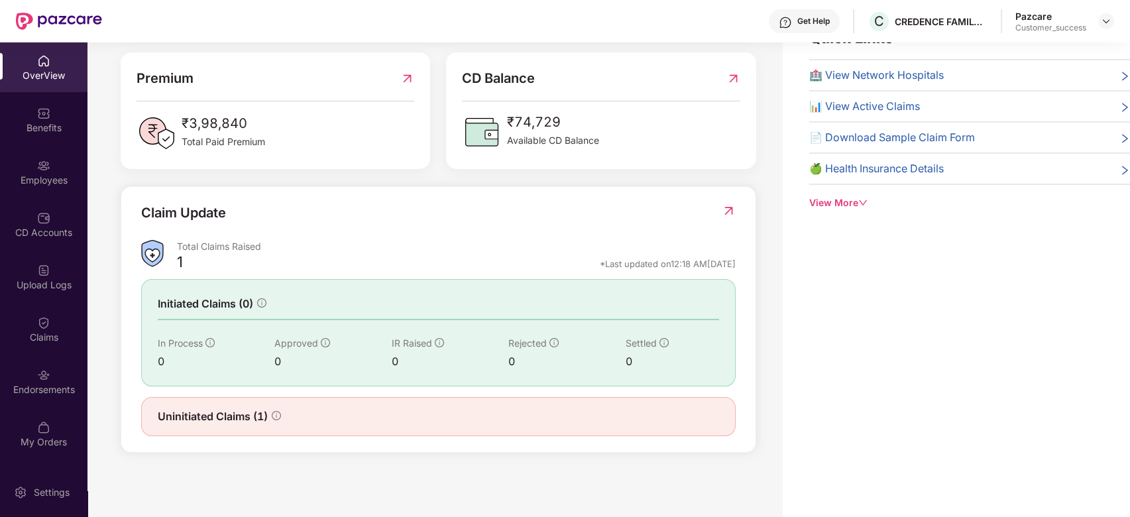
scroll to position [306, 0]
click at [38, 168] on img at bounding box center [43, 165] width 13 height 13
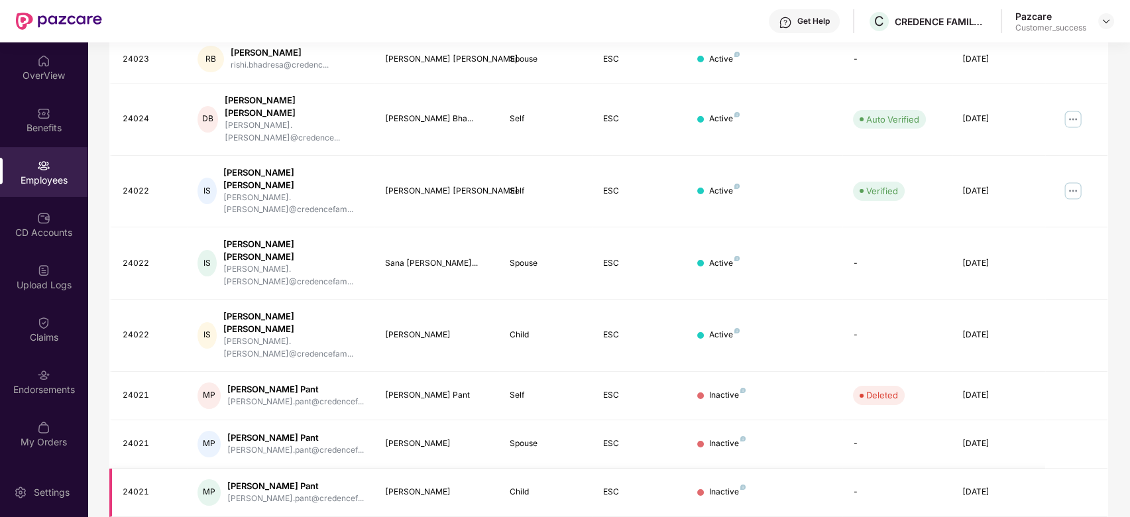
scroll to position [0, 0]
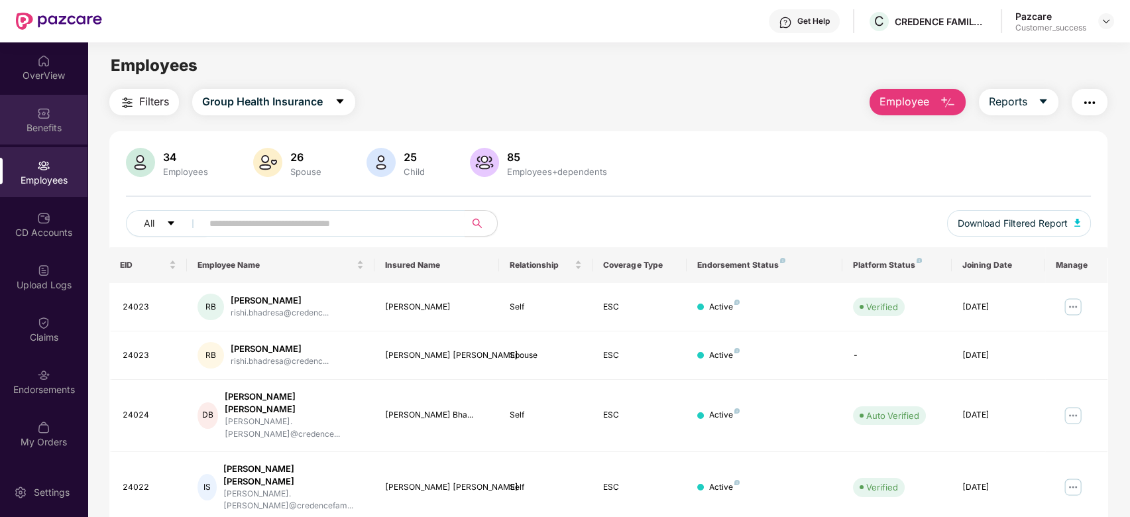
click at [43, 122] on div "Benefits" at bounding box center [43, 127] width 87 height 13
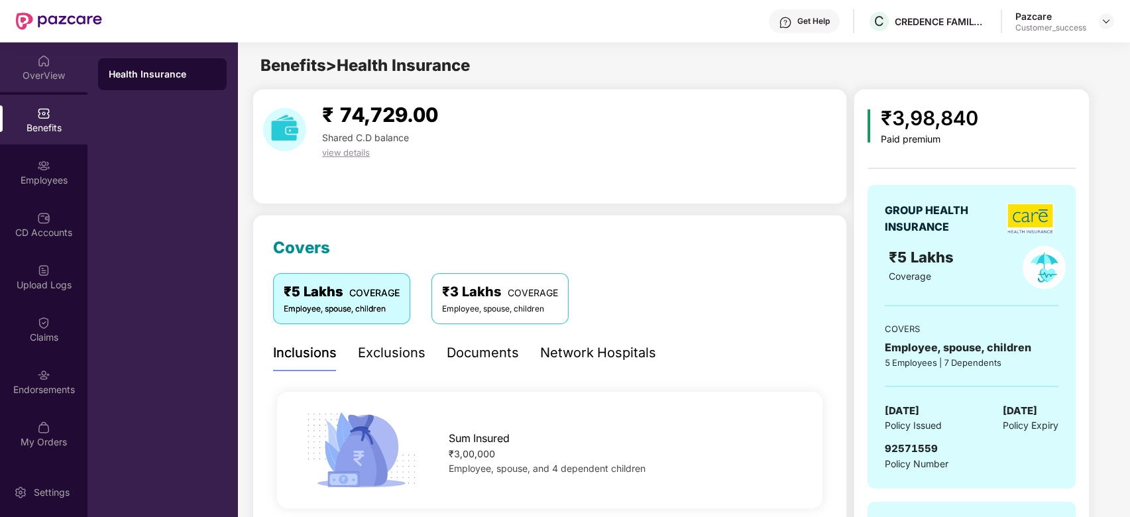
click at [37, 58] on img at bounding box center [43, 60] width 13 height 13
